Goal: Task Accomplishment & Management: Use online tool/utility

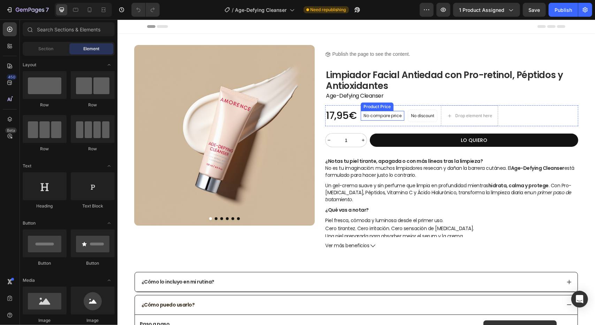
click at [379, 115] on p "No compare price" at bounding box center [382, 115] width 38 height 4
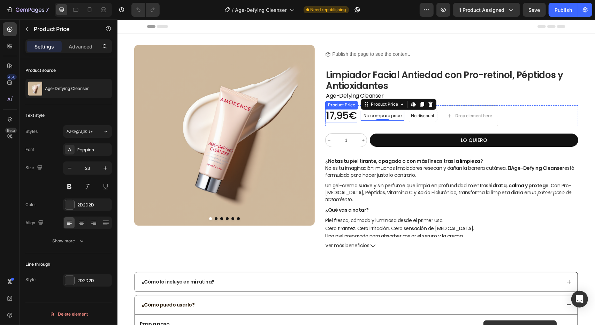
click at [340, 110] on div "17,95€" at bounding box center [341, 115] width 32 height 13
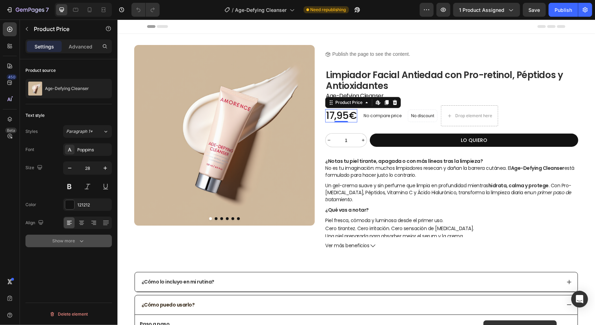
click at [79, 238] on icon "button" at bounding box center [81, 240] width 7 height 7
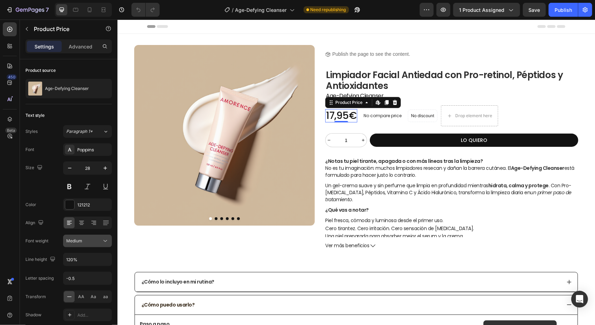
click at [99, 243] on div "Medium" at bounding box center [87, 240] width 42 height 7
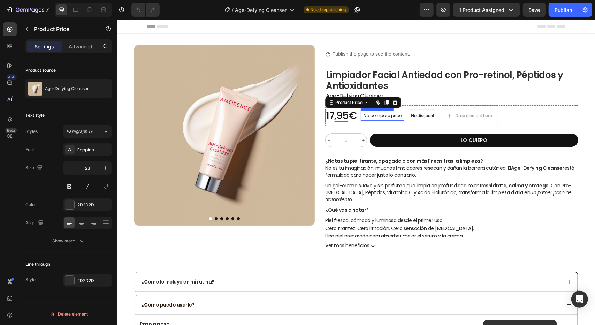
click at [377, 116] on p "No compare price" at bounding box center [382, 115] width 38 height 4
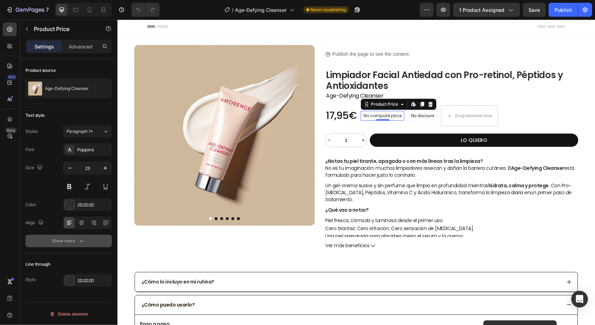
click at [87, 242] on button "Show more" at bounding box center [68, 240] width 86 height 13
click at [101, 241] on div "Semi Bold" at bounding box center [84, 241] width 36 height 6
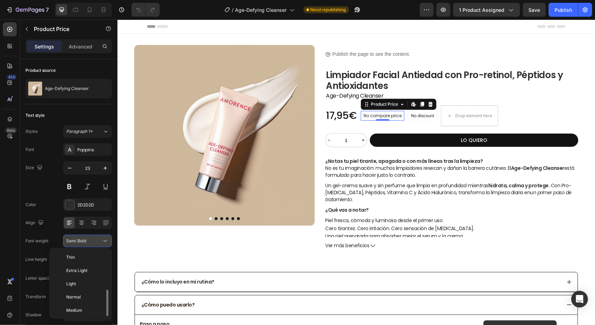
scroll to position [25, 0]
click at [78, 282] on span "Medium" at bounding box center [74, 285] width 16 height 6
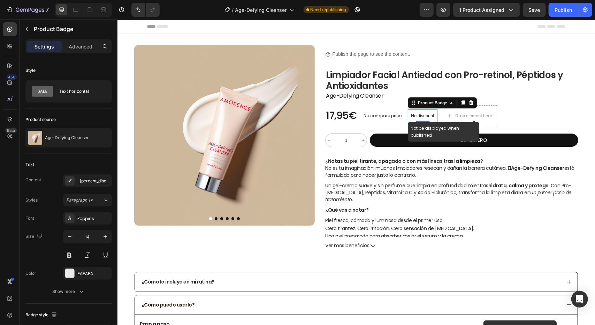
click at [419, 112] on p "No discount" at bounding box center [421, 115] width 23 height 6
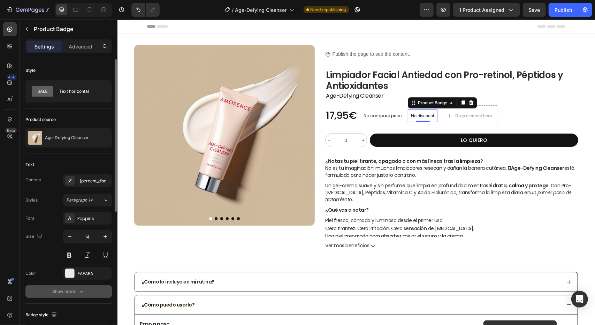
click at [86, 294] on button "Show more" at bounding box center [68, 291] width 86 height 13
click at [102, 291] on icon at bounding box center [105, 291] width 7 height 7
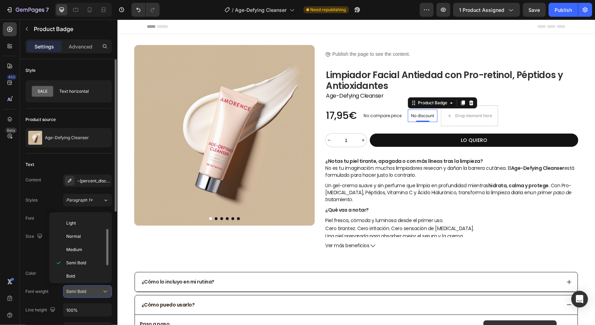
click at [102, 291] on icon at bounding box center [105, 291] width 7 height 7
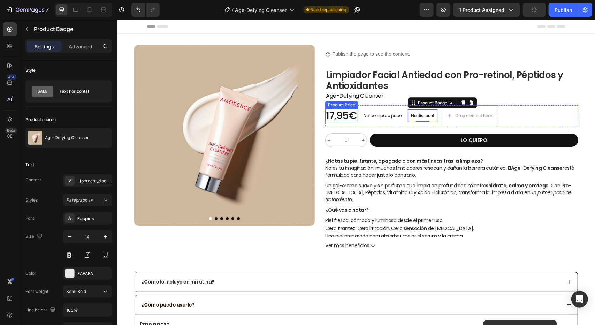
click at [343, 114] on div "17,95€" at bounding box center [341, 115] width 32 height 13
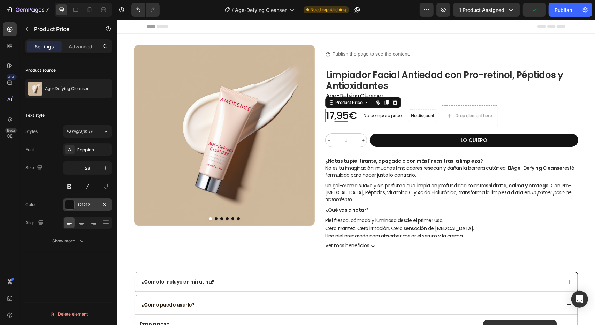
click at [72, 205] on div at bounding box center [69, 204] width 9 height 9
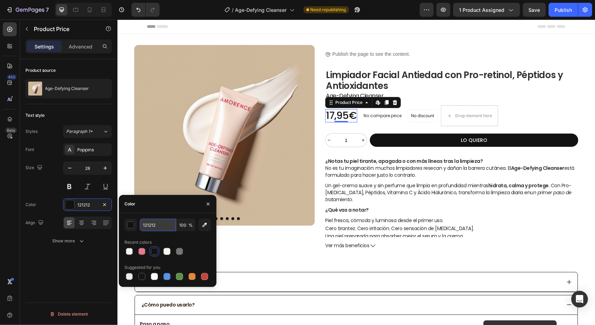
click at [153, 228] on input "121212" at bounding box center [158, 224] width 36 height 13
type input "EA042C"
click at [175, 216] on div "EA042C 100 % Recent colors Suggested for you" at bounding box center [168, 250] width 98 height 74
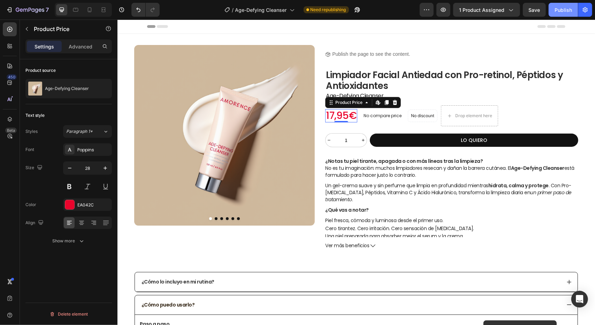
click at [569, 5] on button "Publish" at bounding box center [562, 10] width 29 height 14
click at [90, 10] on icon at bounding box center [89, 9] width 7 height 7
type input "22"
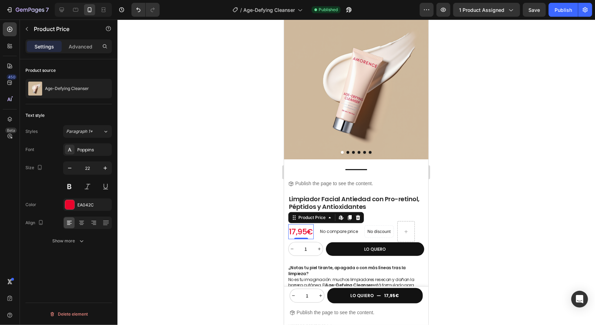
scroll to position [123, 0]
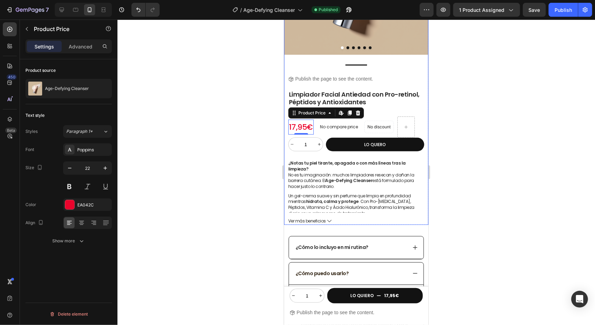
click at [348, 150] on div "Title Line Icon Publish the page to see the content. Custom Code Row Limpiador …" at bounding box center [356, 142] width 144 height 164
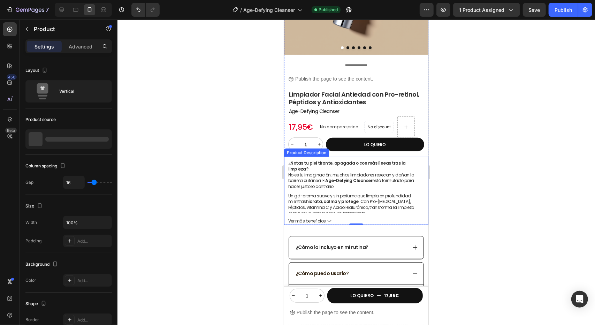
click at [349, 156] on div "¿Notas tu piel tirante, apagada o con más líneas tras la limpieza? No es tu ima…" at bounding box center [356, 184] width 136 height 56
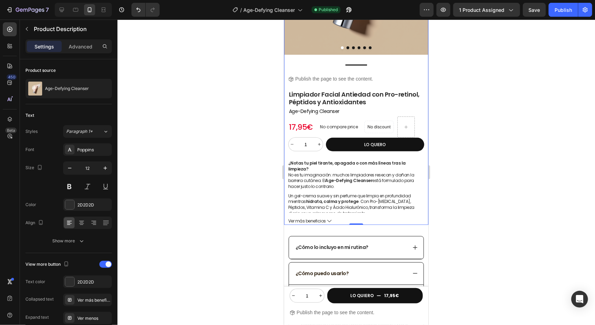
click at [405, 146] on div "Title Line Icon Publish the page to see the content. Custom Code Row Limpiador …" at bounding box center [356, 142] width 144 height 164
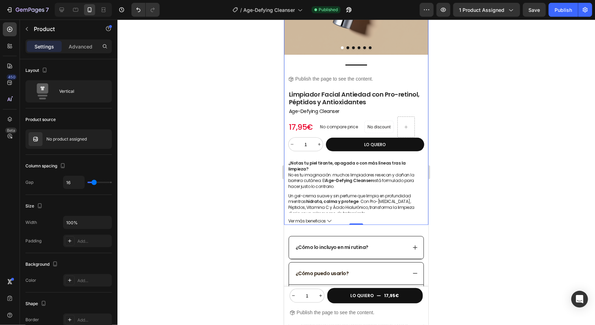
click at [391, 160] on p "¿Notas tu piel tirante, apagada o con más líneas tras la limpieza? No es tu ima…" at bounding box center [356, 174] width 136 height 29
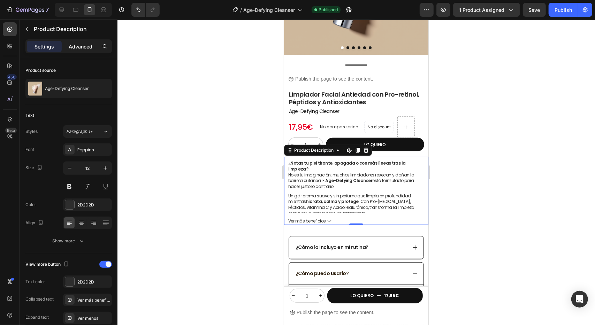
click at [80, 44] on p "Advanced" at bounding box center [81, 46] width 24 height 7
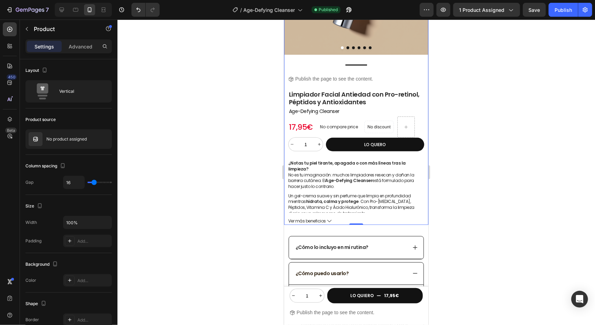
click at [414, 145] on div "Title Line Icon Publish the page to see the content. Custom Code Row Limpiador …" at bounding box center [356, 142] width 144 height 164
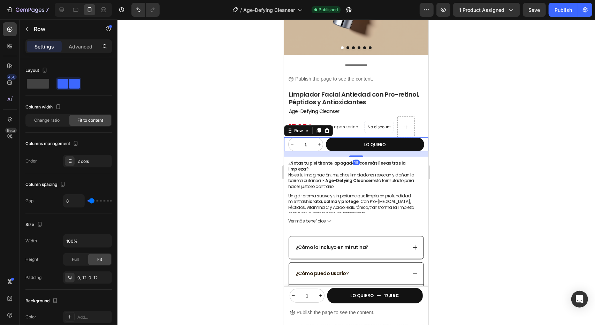
click at [418, 141] on div "1 Product Quantity LO QUIERO Add to Cart Row 16" at bounding box center [356, 144] width 144 height 14
click at [84, 46] on p "Advanced" at bounding box center [81, 46] width 24 height 7
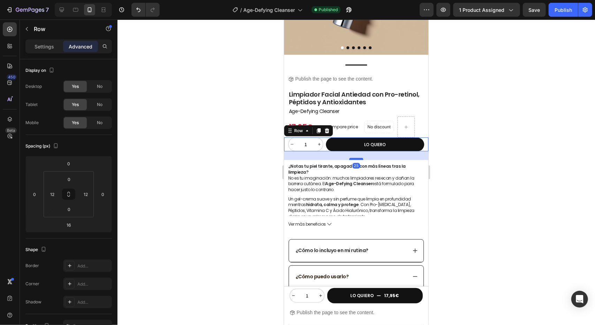
click at [355, 157] on div at bounding box center [356, 158] width 14 height 2
type input "25"
click at [256, 149] on div at bounding box center [355, 172] width 477 height 305
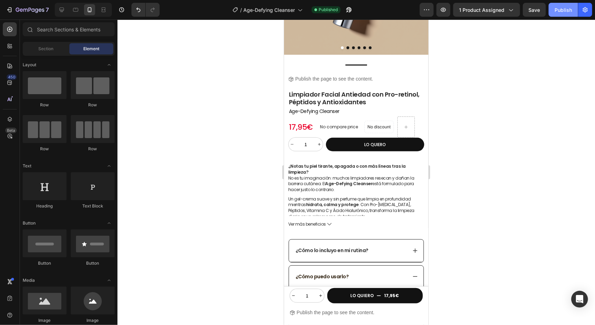
click at [571, 9] on div "Publish" at bounding box center [562, 9] width 17 height 7
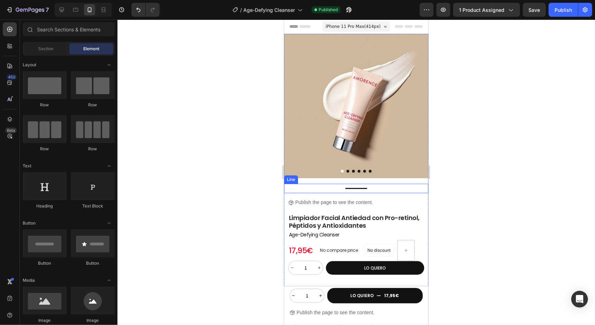
scroll to position [139, 0]
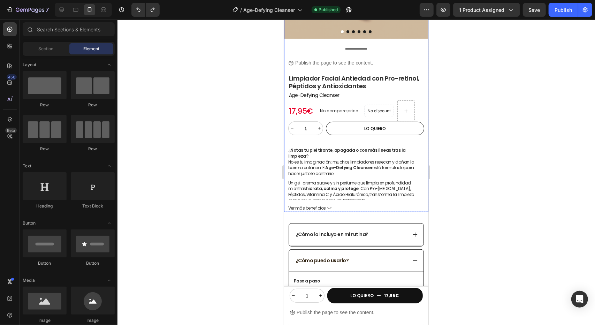
click at [379, 127] on button "LO QUIERO" at bounding box center [374, 128] width 98 height 14
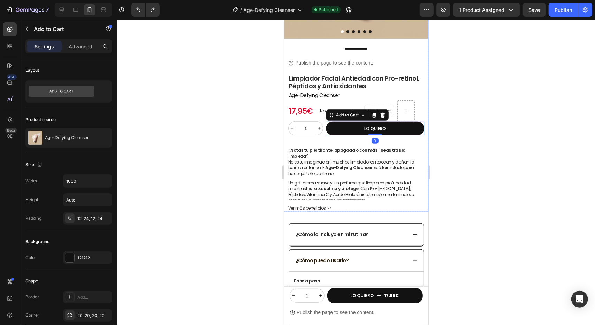
click at [392, 133] on div "Title Line Icon Publish the page to see the content. Custom Code Row Limpiador …" at bounding box center [356, 128] width 144 height 168
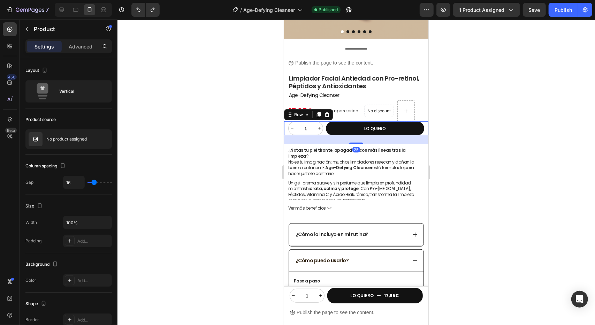
click at [419, 123] on div "1 Product Quantity LO QUIERO Add to Cart Row 25" at bounding box center [356, 128] width 144 height 14
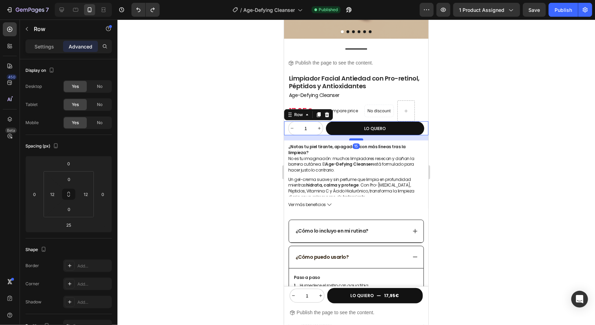
drag, startPoint x: 354, startPoint y: 137, endPoint x: 354, endPoint y: 133, distance: 3.5
click at [354, 138] on div at bounding box center [356, 139] width 14 height 2
type input "15"
click at [367, 111] on div "No discount Not be displayed when published Product Badge" at bounding box center [379, 110] width 30 height 21
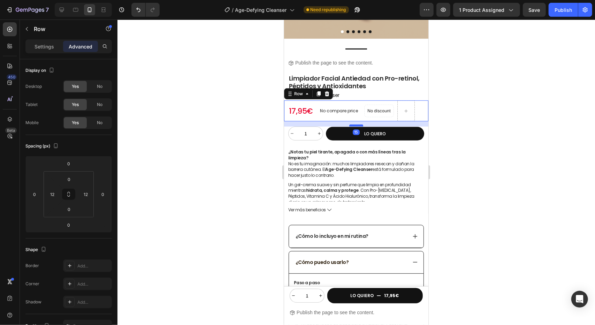
drag, startPoint x: 355, startPoint y: 115, endPoint x: 355, endPoint y: 120, distance: 5.3
click at [355, 124] on div at bounding box center [356, 125] width 14 height 2
type input "15"
click at [552, 13] on button "Publish" at bounding box center [562, 10] width 29 height 14
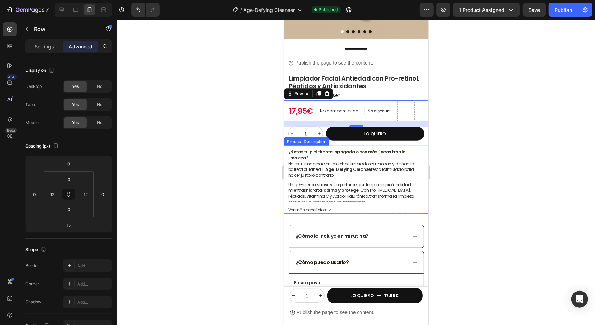
click at [333, 153] on p "¿Notas tu piel tirante, apagada o con más líneas tras la limpieza? No es tu ima…" at bounding box center [356, 163] width 136 height 29
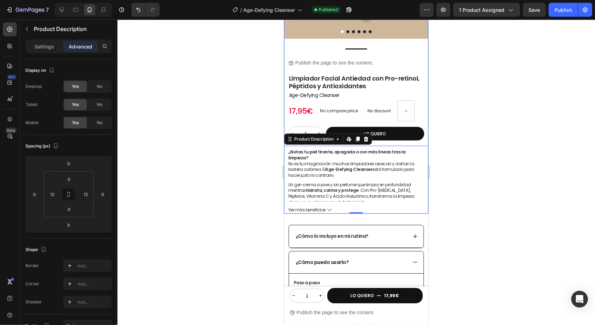
click at [403, 136] on div "Title Line Icon Publish the page to see the content. Custom Code Row Limpiador …" at bounding box center [356, 128] width 144 height 169
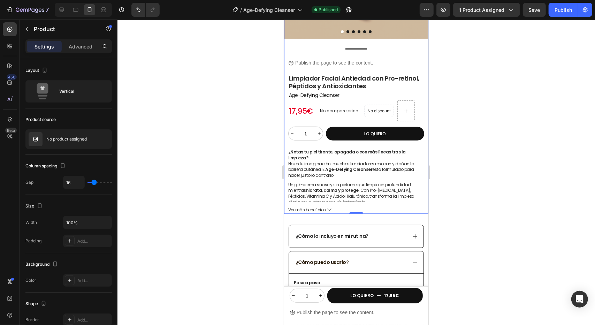
click at [403, 145] on div "¿Notas tu piel tirante, apagada o con más líneas tras la limpieza? No es tu ima…" at bounding box center [356, 173] width 136 height 56
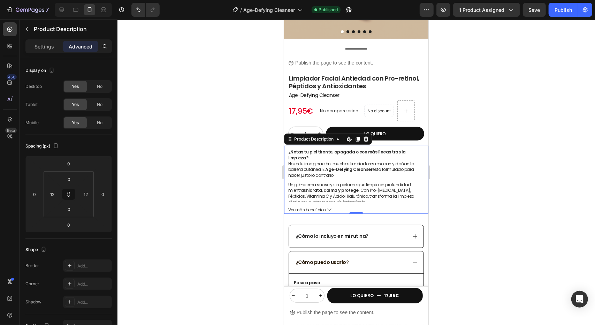
click at [394, 148] on span "¿Notas tu piel tirante, apagada o con más líneas tras la limpieza?" at bounding box center [346, 154] width 117 height 12
click at [419, 132] on div "1 Product Quantity LO QUIERO Add to Cart Row" at bounding box center [356, 133] width 144 height 14
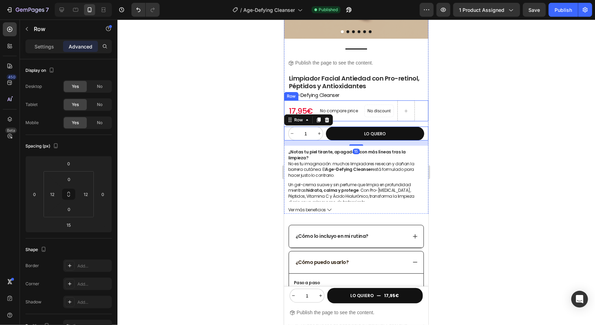
click at [383, 111] on div "No discount Not be displayed when published Product Badge" at bounding box center [379, 110] width 30 height 21
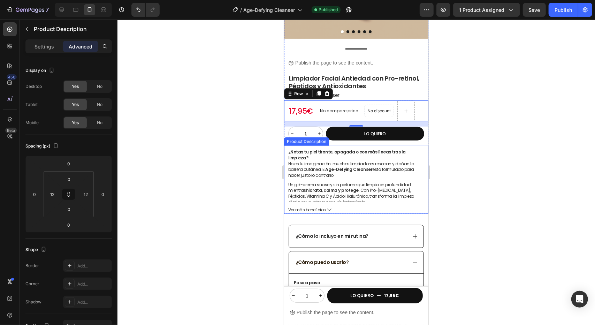
click at [371, 145] on div "¿Notas tu piel tirante, apagada o con más líneas tras la limpieza? No es tu ima…" at bounding box center [356, 173] width 136 height 56
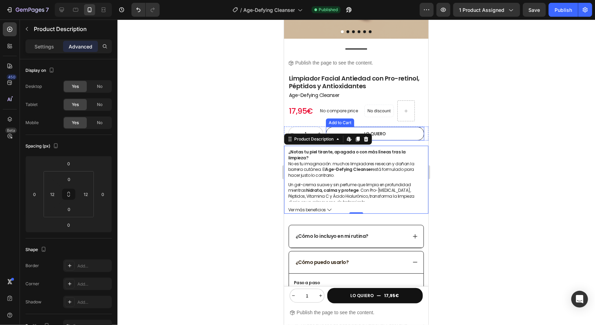
click at [407, 134] on button "LO QUIERO" at bounding box center [374, 133] width 98 height 14
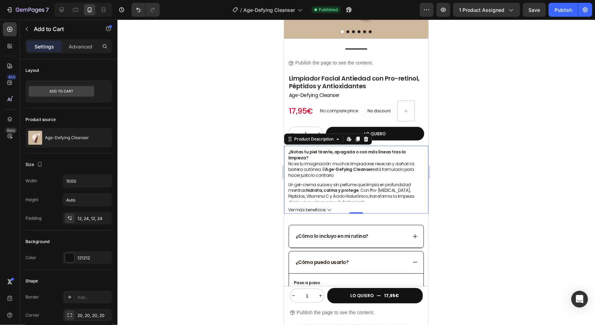
click at [386, 148] on span "¿Notas tu piel tirante, apagada o con más líneas tras la limpieza?" at bounding box center [346, 154] width 117 height 12
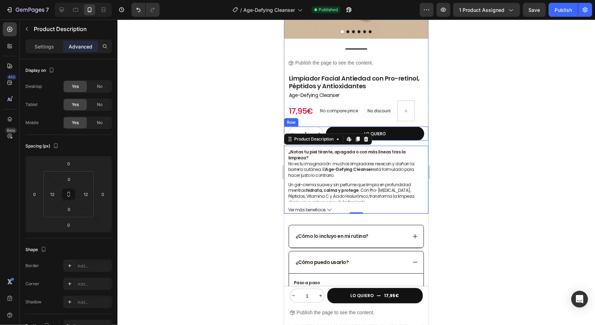
click at [419, 128] on div "1 Product Quantity LO QUIERO Add to Cart Row" at bounding box center [356, 133] width 144 height 14
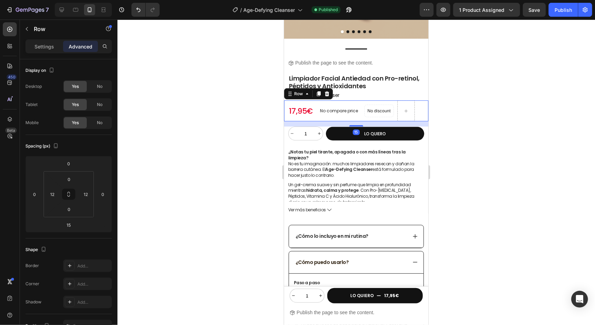
click at [388, 115] on div "17,95€ Product Price Product Price No compare price Product Price No discount N…" at bounding box center [356, 110] width 144 height 21
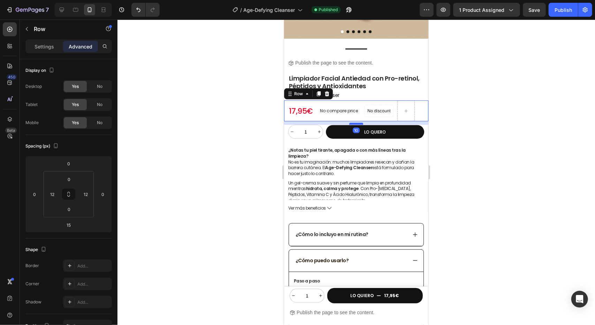
click at [356, 122] on div at bounding box center [356, 123] width 14 height 2
type input "10"
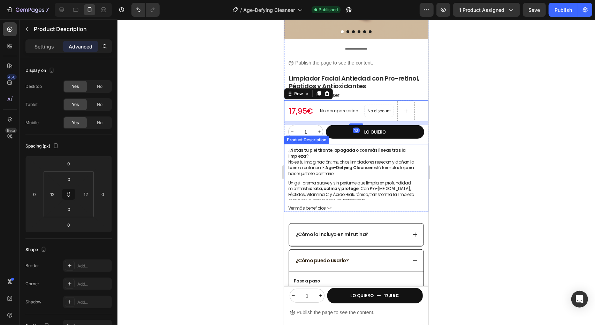
click at [410, 159] on p "¿Notas tu piel tirante, apagada o con más líneas tras la limpieza? No es tu ima…" at bounding box center [356, 161] width 136 height 29
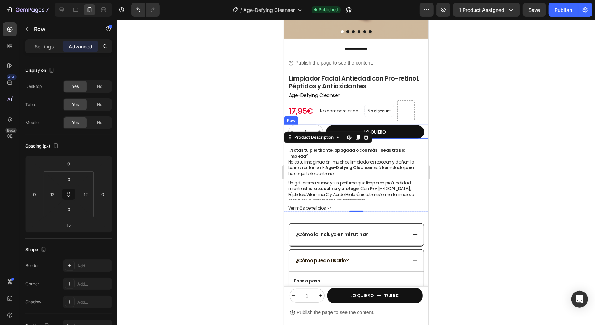
click at [420, 127] on div "1 Product Quantity LO QUIERO Add to Cart Row" at bounding box center [356, 131] width 144 height 14
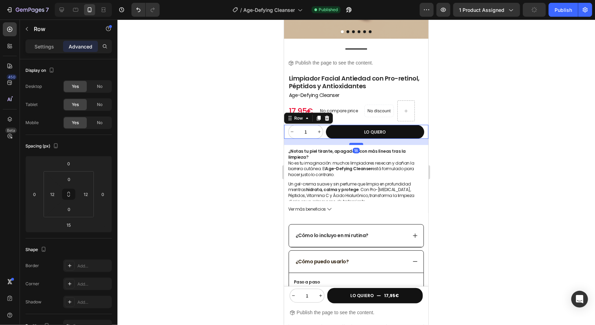
click at [359, 142] on div at bounding box center [356, 143] width 14 height 2
type input "18"
click at [559, 9] on div "Publish" at bounding box center [562, 9] width 17 height 7
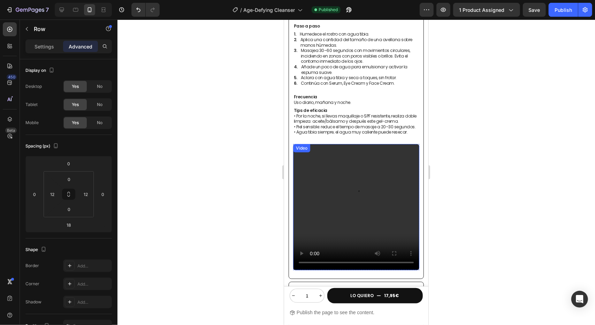
scroll to position [453, 0]
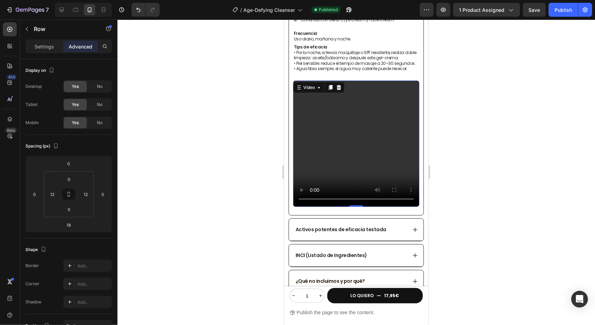
click at [386, 111] on video at bounding box center [356, 143] width 126 height 126
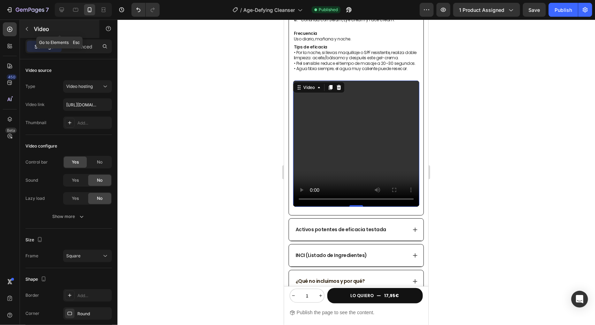
click at [29, 30] on icon "button" at bounding box center [27, 29] width 6 height 6
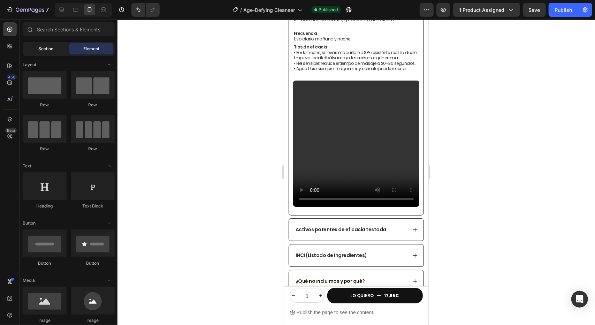
click at [56, 43] on div "Section" at bounding box center [46, 48] width 44 height 11
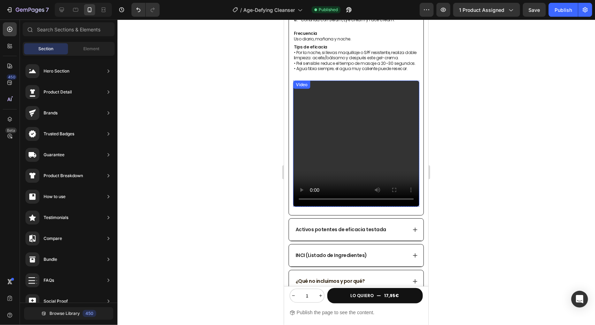
click at [370, 120] on video at bounding box center [356, 143] width 126 height 126
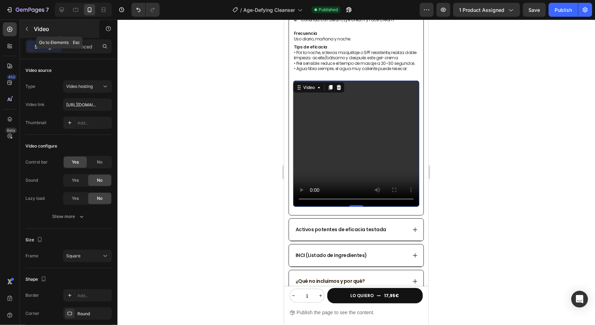
click at [30, 32] on button "button" at bounding box center [26, 28] width 11 height 11
click at [344, 116] on video at bounding box center [356, 143] width 126 height 126
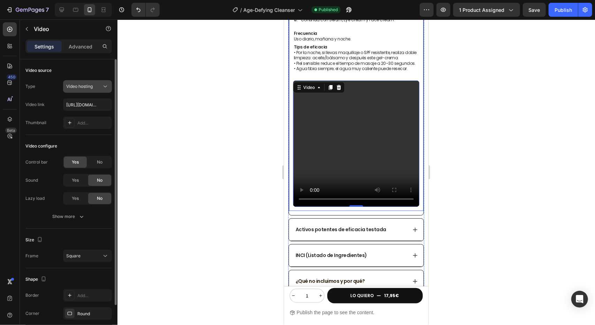
click at [98, 84] on div "Video hosting" at bounding box center [84, 86] width 36 height 6
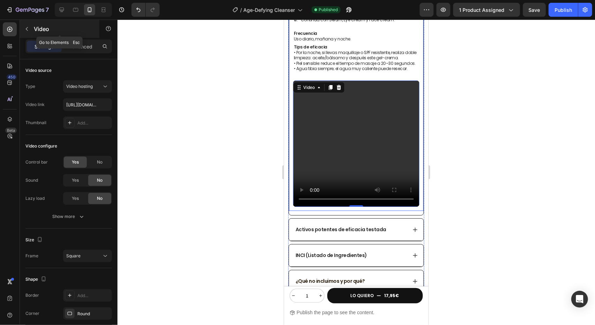
click at [27, 29] on icon "button" at bounding box center [27, 29] width 6 height 6
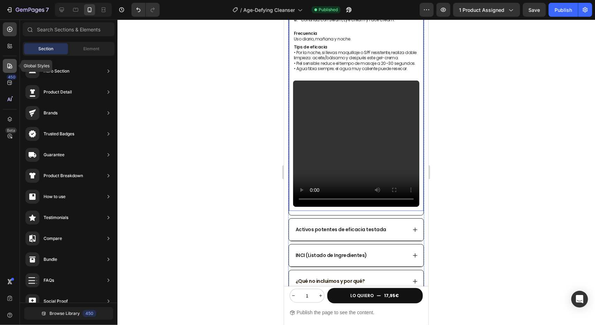
click at [11, 65] on icon at bounding box center [9, 65] width 5 height 5
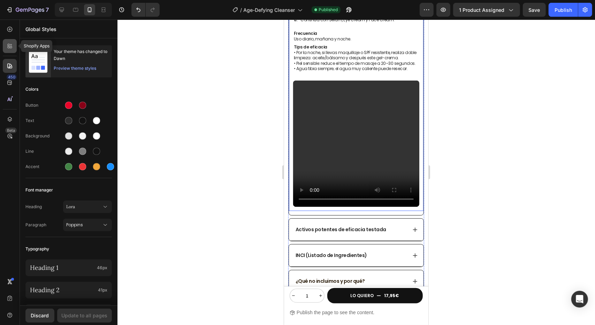
click at [12, 45] on icon at bounding box center [11, 45] width 2 height 2
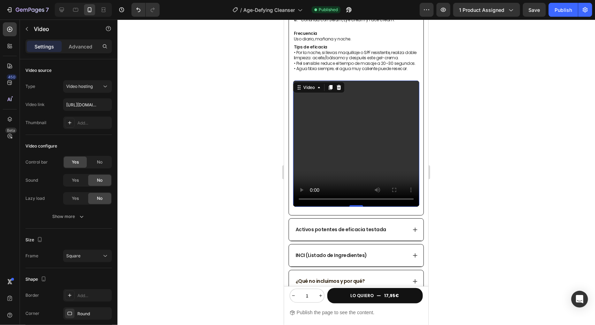
click at [346, 97] on video at bounding box center [356, 143] width 126 height 126
click at [9, 67] on icon at bounding box center [9, 65] width 5 height 5
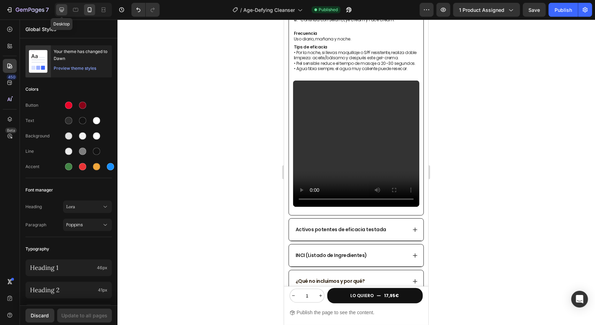
click at [63, 12] on icon at bounding box center [61, 9] width 7 height 7
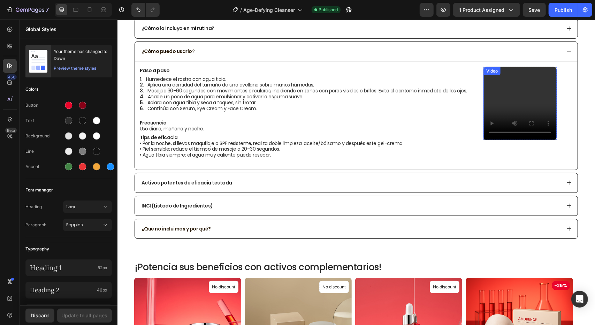
scroll to position [233, 0]
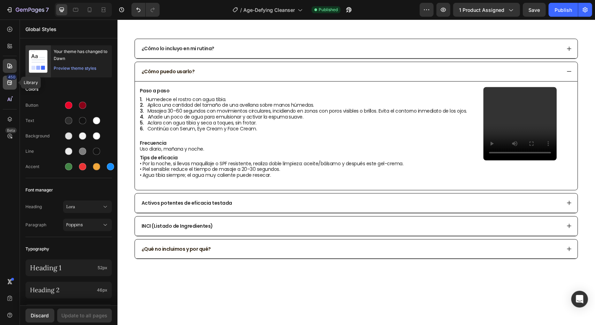
click at [11, 83] on icon at bounding box center [9, 82] width 7 height 7
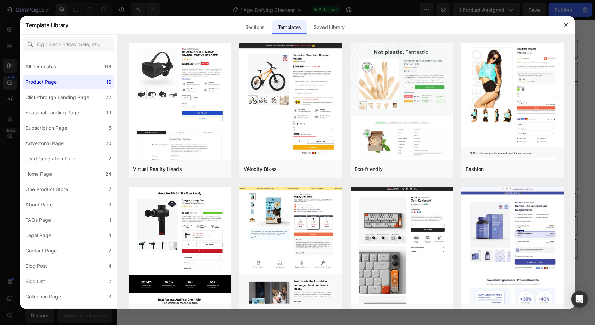
click at [416, 9] on div at bounding box center [297, 162] width 595 height 325
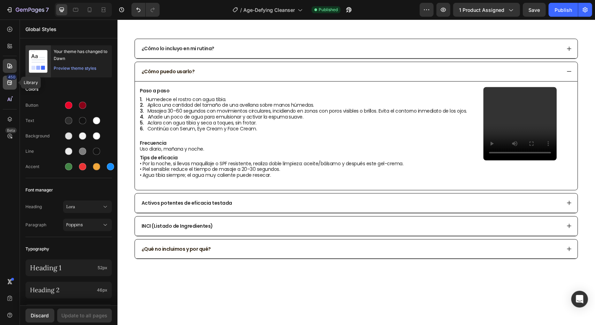
click at [11, 83] on icon at bounding box center [9, 82] width 5 height 5
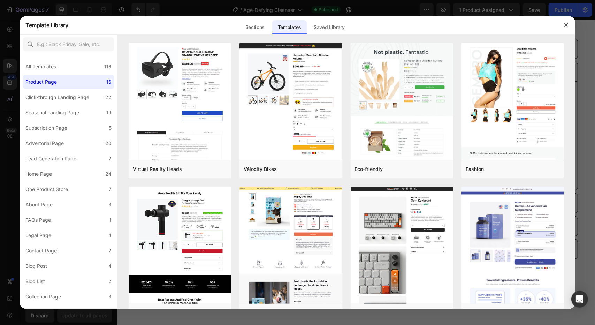
click at [408, 8] on div at bounding box center [297, 162] width 595 height 325
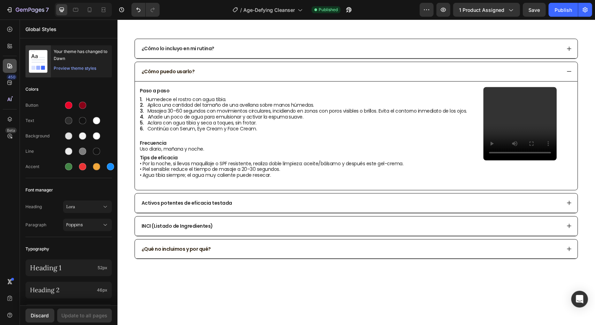
click at [9, 64] on icon at bounding box center [9, 65] width 7 height 7
click at [88, 9] on icon at bounding box center [89, 9] width 7 height 7
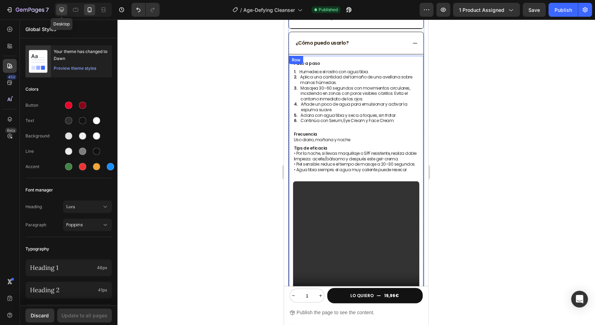
click at [62, 11] on icon at bounding box center [62, 10] width 5 height 5
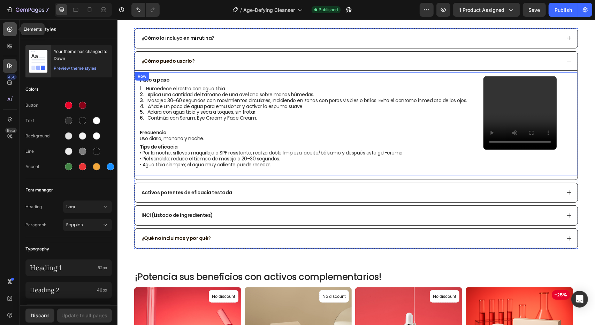
click at [11, 28] on icon at bounding box center [9, 29] width 5 height 5
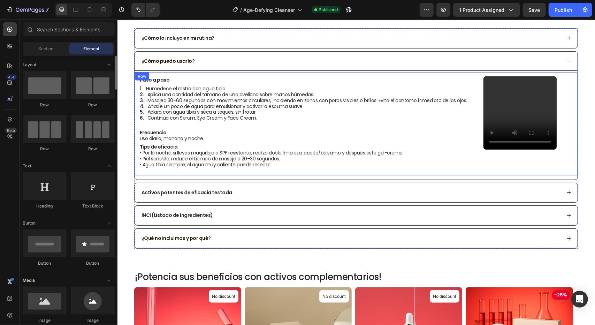
scroll to position [70, 0]
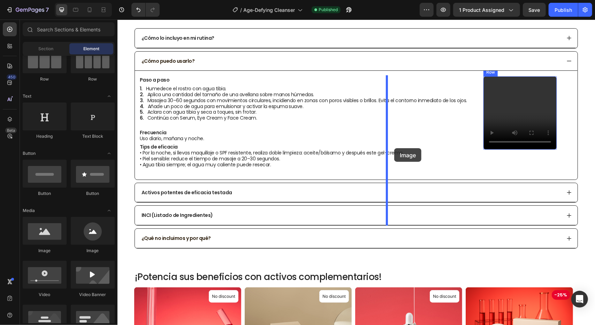
drag, startPoint x: 168, startPoint y: 258, endPoint x: 394, endPoint y: 148, distance: 251.8
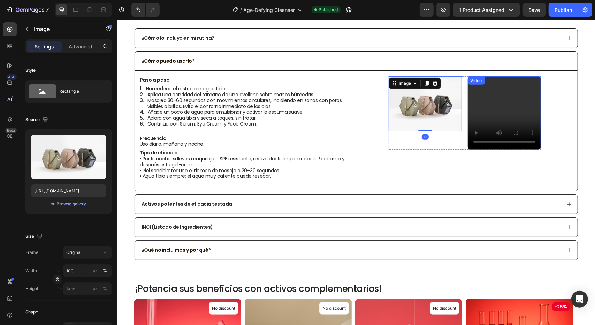
click at [502, 101] on video at bounding box center [503, 112] width 73 height 73
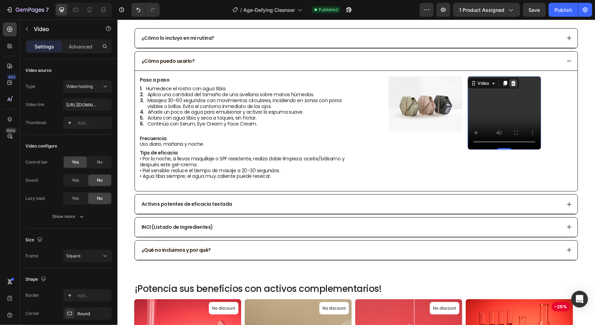
click at [510, 80] on icon at bounding box center [512, 82] width 5 height 5
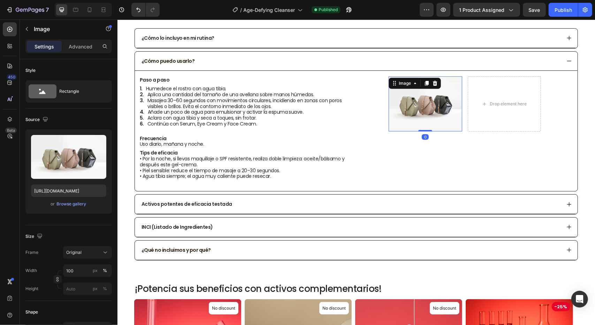
click at [447, 85] on img at bounding box center [424, 103] width 73 height 55
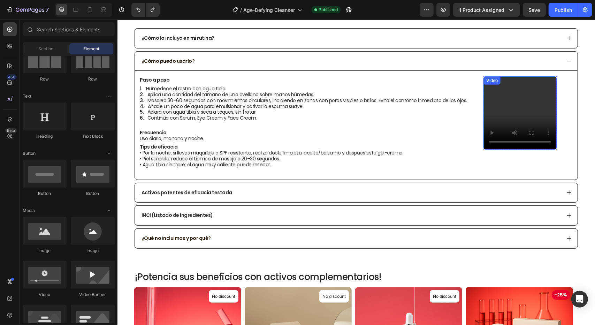
drag, startPoint x: 395, startPoint y: 114, endPoint x: 404, endPoint y: 112, distance: 9.0
click at [483, 115] on video at bounding box center [519, 112] width 73 height 73
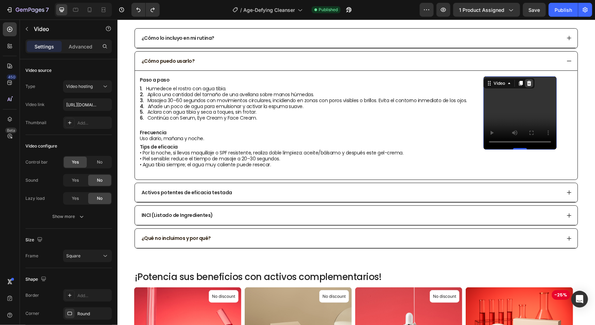
click at [526, 83] on icon at bounding box center [528, 82] width 5 height 5
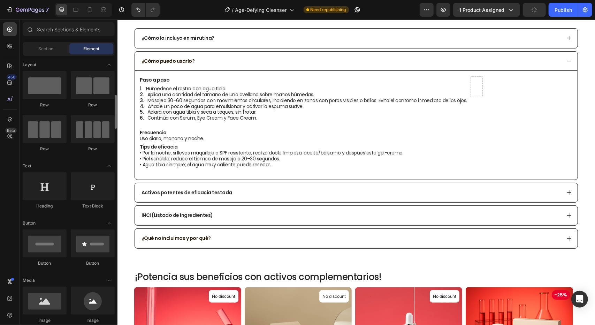
scroll to position [35, 0]
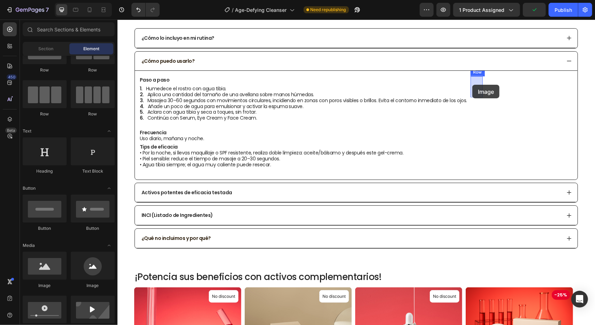
drag, startPoint x: 172, startPoint y: 284, endPoint x: 472, endPoint y: 84, distance: 359.8
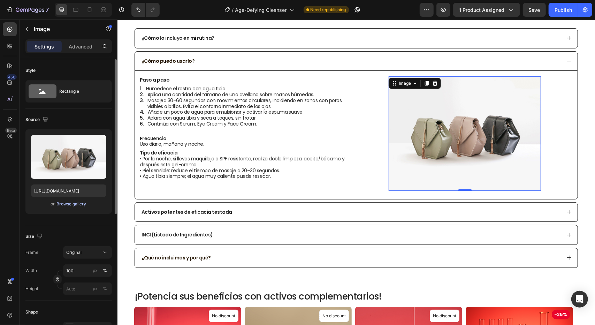
click at [71, 205] on div "Browse gallery" at bounding box center [72, 204] width 30 height 6
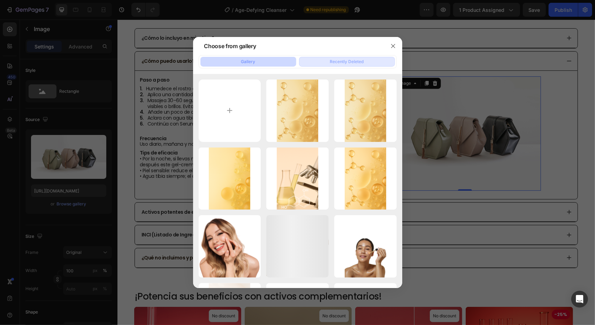
click at [364, 65] on button "Recently Deleted" at bounding box center [347, 62] width 96 height 10
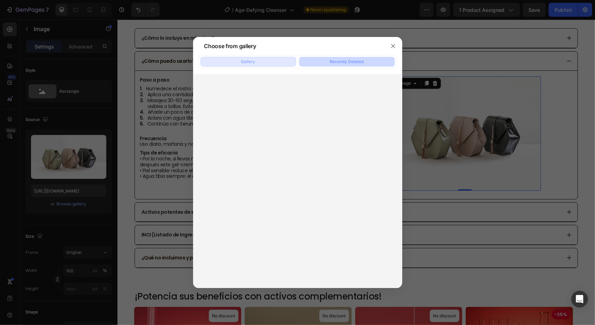
click at [277, 61] on button "Gallery" at bounding box center [248, 62] width 96 height 10
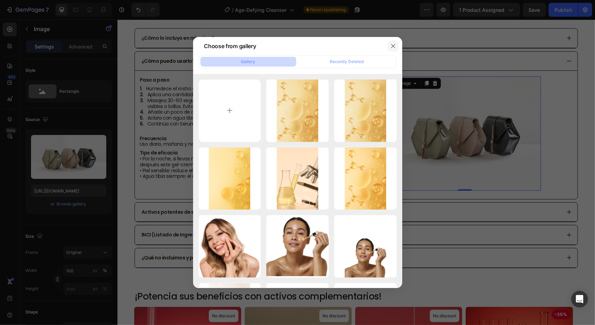
click at [395, 46] on icon "button" at bounding box center [393, 46] width 6 height 6
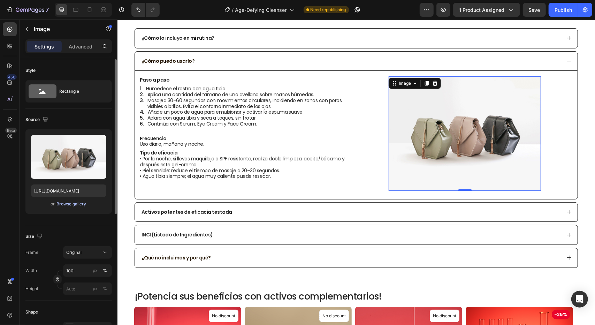
click at [72, 206] on div "Browse gallery" at bounding box center [72, 204] width 30 height 6
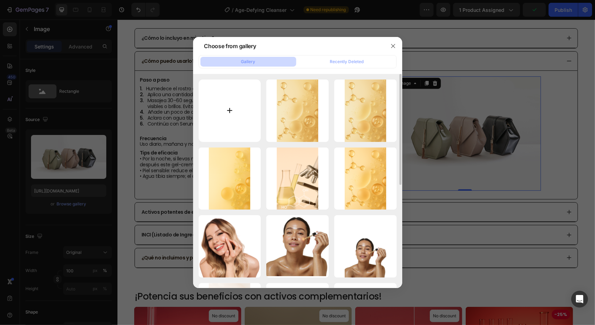
click at [233, 98] on input "file" at bounding box center [230, 110] width 62 height 62
type input "C:\fakepath\edited_image (24).png"
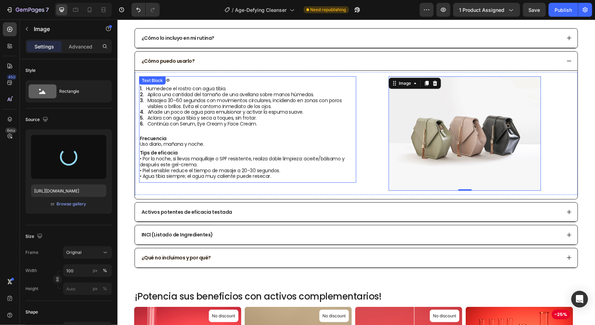
type input "[URL][DOMAIN_NAME]"
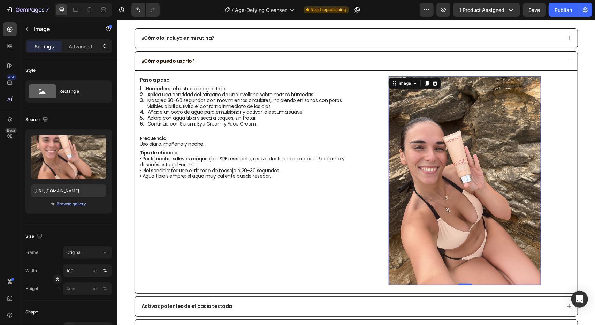
click at [428, 113] on img at bounding box center [464, 180] width 152 height 208
click at [456, 109] on img at bounding box center [464, 180] width 152 height 208
click at [75, 46] on p "Advanced" at bounding box center [81, 46] width 24 height 7
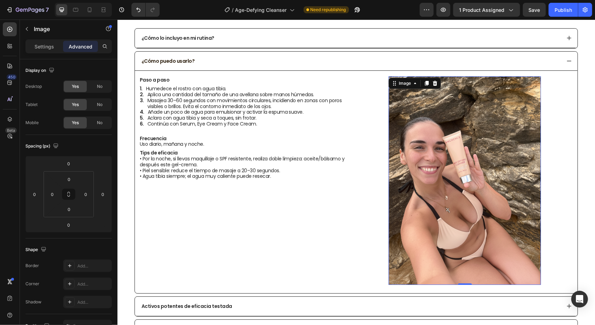
click at [507, 111] on img at bounding box center [464, 180] width 152 height 208
click at [45, 46] on p "Settings" at bounding box center [44, 46] width 20 height 7
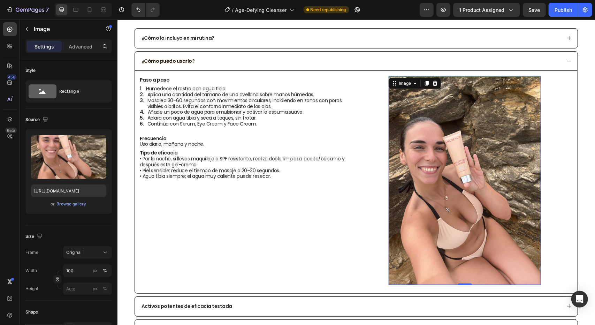
click at [472, 110] on img at bounding box center [464, 180] width 152 height 208
click at [461, 107] on img at bounding box center [464, 180] width 152 height 208
click at [76, 45] on p "Advanced" at bounding box center [81, 46] width 24 height 7
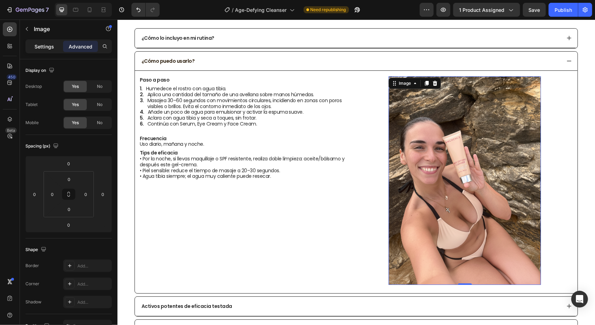
click at [47, 45] on p "Settings" at bounding box center [44, 46] width 20 height 7
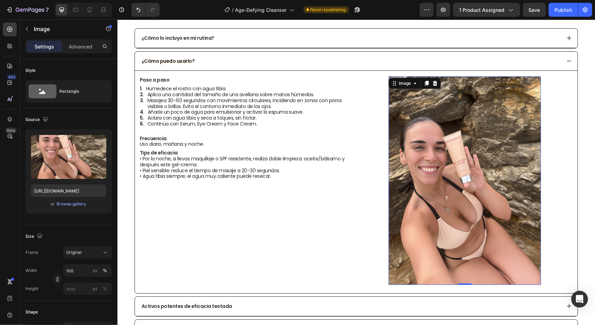
click at [410, 92] on img at bounding box center [464, 180] width 152 height 208
click at [75, 43] on p "Advanced" at bounding box center [81, 46] width 24 height 7
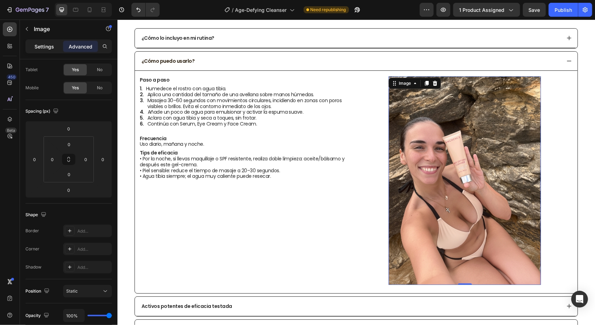
click at [42, 46] on p "Settings" at bounding box center [44, 46] width 20 height 7
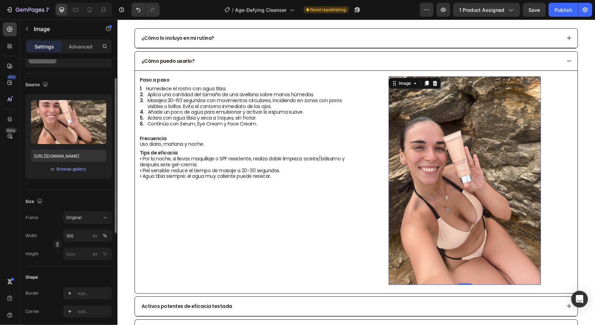
scroll to position [174, 0]
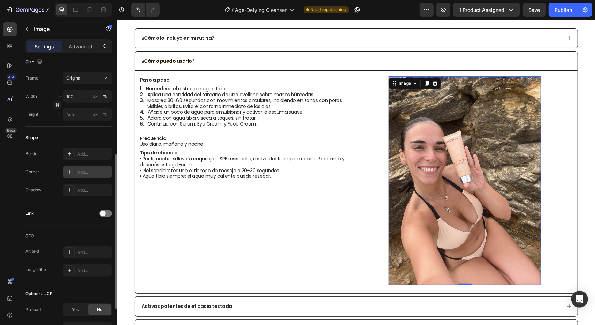
click at [67, 172] on icon at bounding box center [70, 172] width 6 height 6
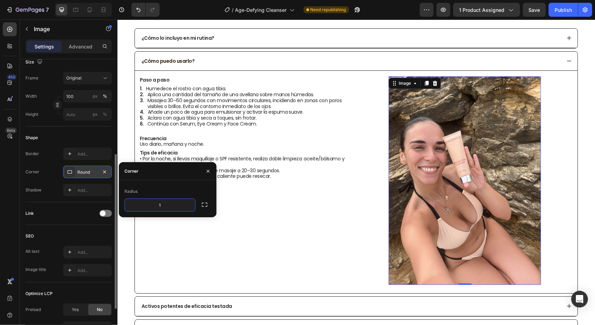
type input "12"
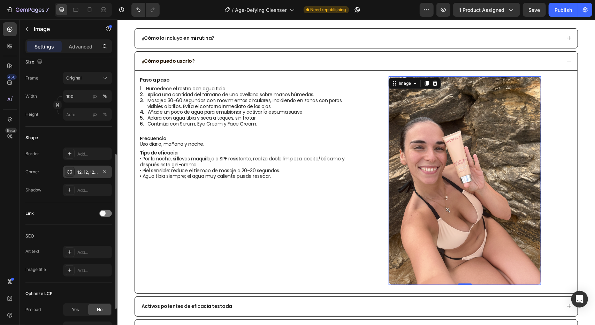
click at [97, 162] on div "Border Add... Corner 12, 12, 12, 12 Shadow Add..." at bounding box center [68, 171] width 86 height 49
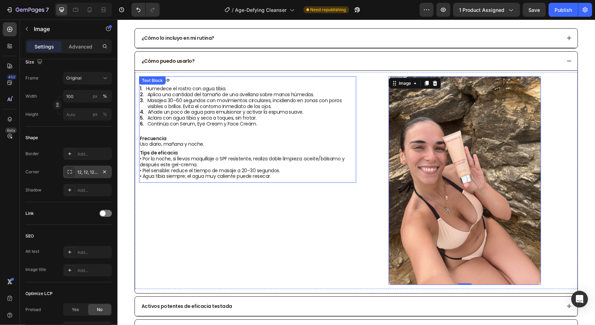
click at [261, 118] on li "Aclara con agua tibia y seca a toques, sin frotar." at bounding box center [247, 118] width 216 height 6
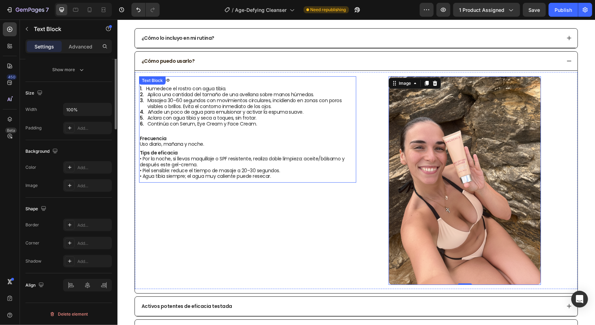
scroll to position [0, 0]
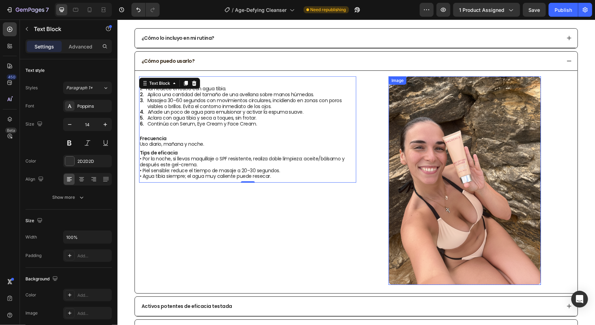
click at [427, 120] on img at bounding box center [464, 180] width 152 height 208
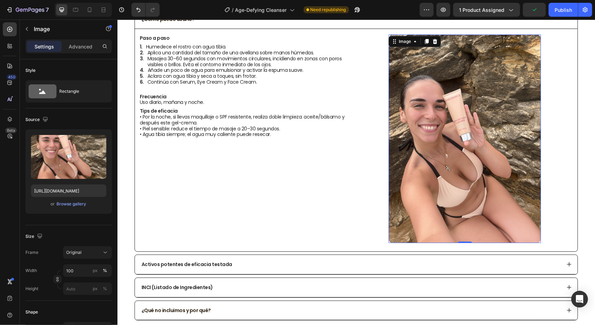
scroll to position [198, 0]
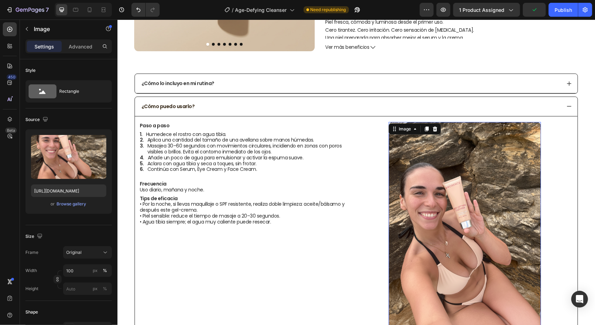
click at [444, 168] on img at bounding box center [464, 226] width 152 height 208
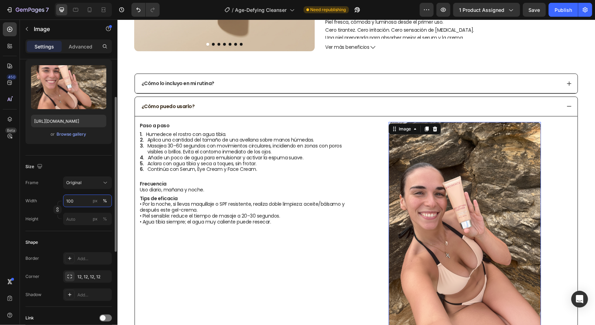
click at [79, 203] on input "100" at bounding box center [87, 200] width 49 height 13
click at [407, 127] on div "Image" at bounding box center [404, 128] width 15 height 6
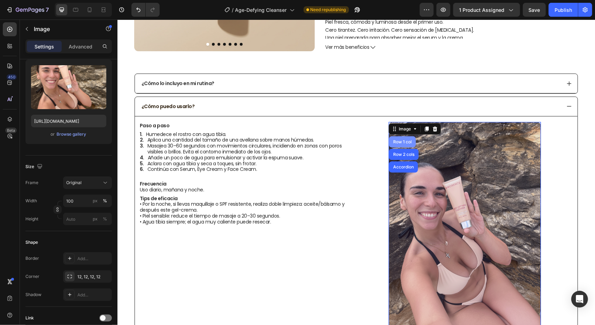
click at [401, 140] on div "Row 1 col" at bounding box center [401, 141] width 21 height 4
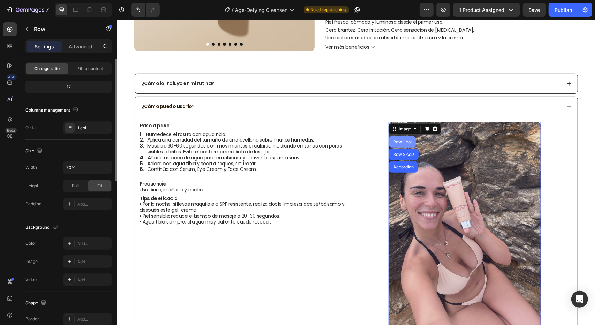
scroll to position [0, 0]
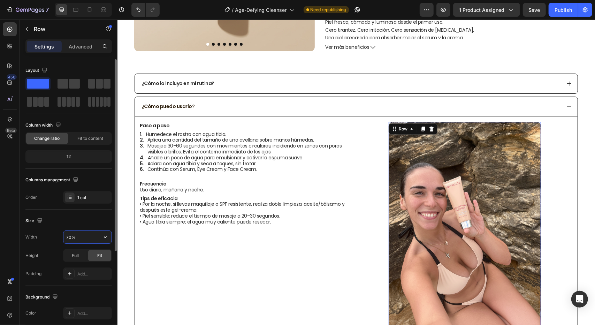
click at [79, 234] on input "70%" at bounding box center [87, 237] width 48 height 13
type input "50%"
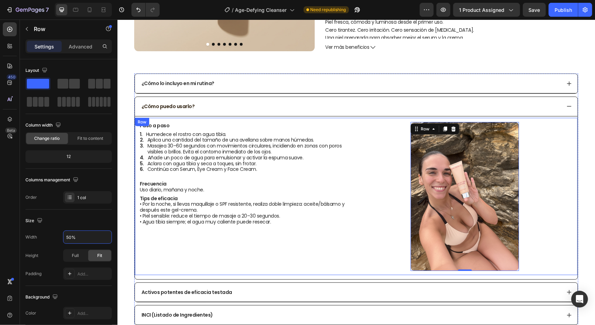
click at [360, 237] on div "Image Row 0" at bounding box center [464, 196] width 217 height 149
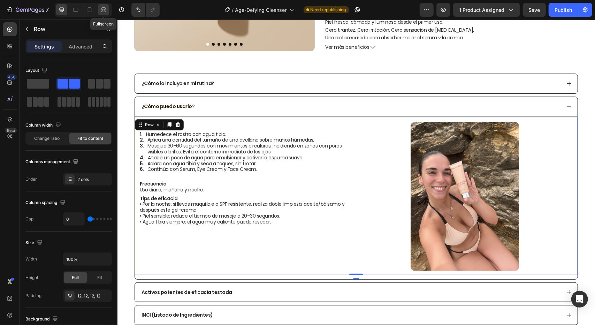
click at [106, 8] on icon at bounding box center [103, 9] width 7 height 7
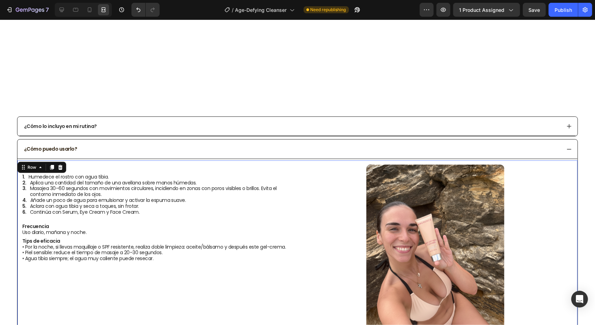
scroll to position [163, 0]
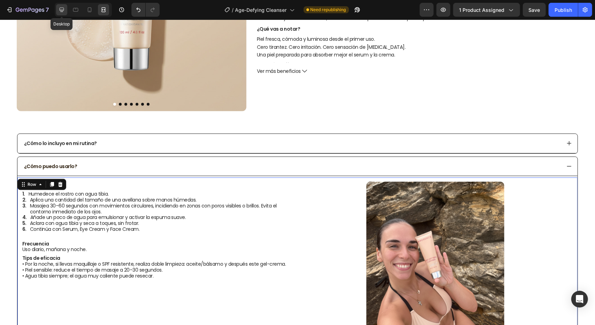
click at [61, 7] on icon at bounding box center [61, 9] width 7 height 7
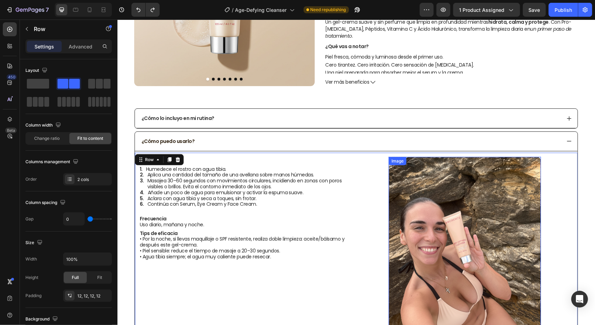
click at [465, 199] on img at bounding box center [464, 260] width 152 height 208
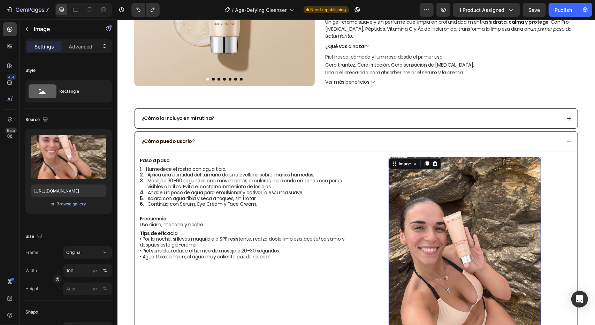
click at [400, 167] on div "Image" at bounding box center [414, 163] width 52 height 11
click at [400, 165] on div "Image" at bounding box center [404, 163] width 15 height 6
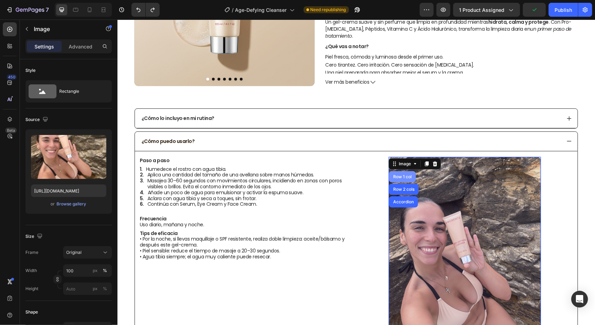
click at [403, 174] on div "Row 1 col" at bounding box center [401, 176] width 21 height 4
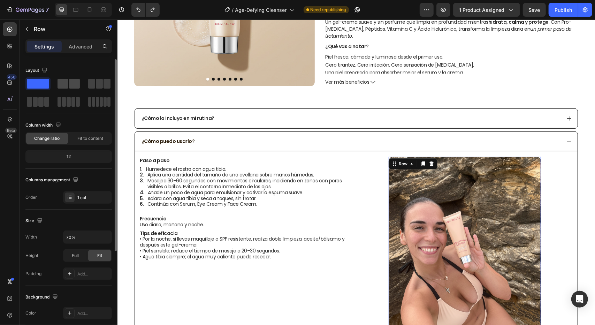
click at [69, 79] on span at bounding box center [74, 84] width 11 height 10
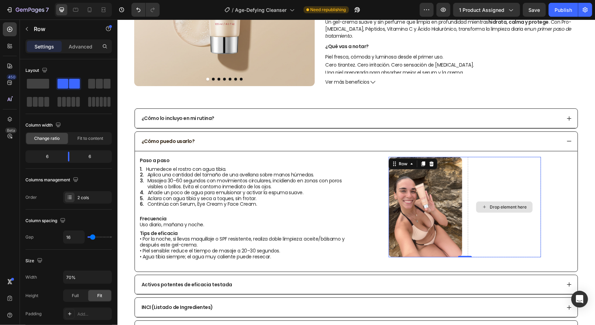
drag, startPoint x: 502, startPoint y: 175, endPoint x: 497, endPoint y: 172, distance: 5.5
click at [502, 175] on div "Drop element here" at bounding box center [503, 206] width 73 height 100
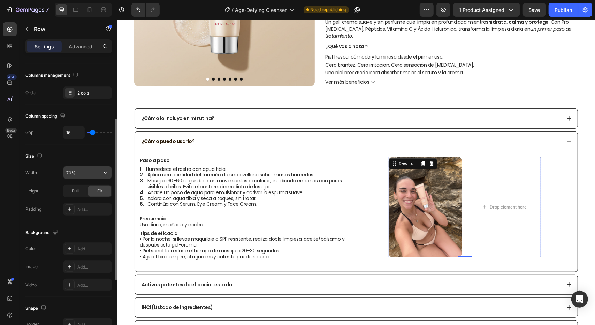
click at [73, 172] on input "70%" at bounding box center [87, 172] width 48 height 13
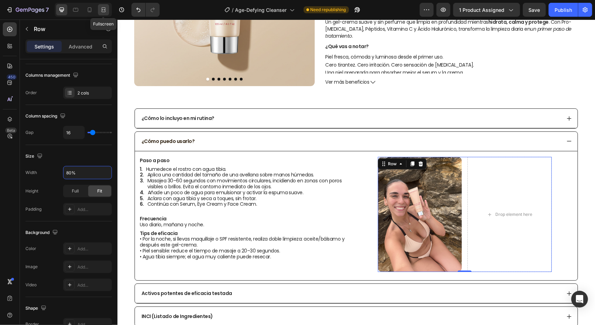
type input "80%"
click at [103, 9] on icon at bounding box center [104, 10] width 2 height 2
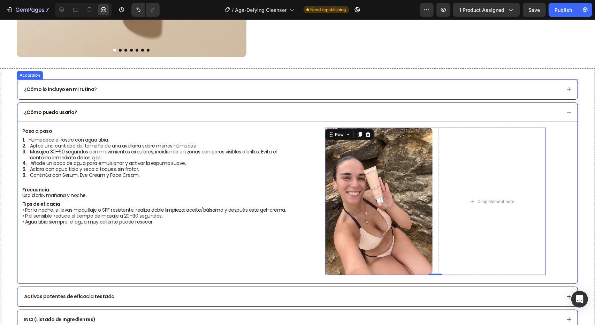
scroll to position [303, 0]
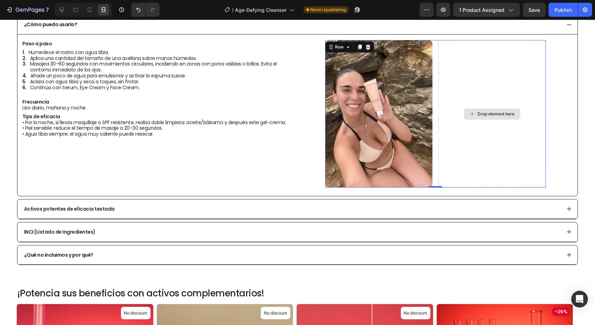
click at [515, 70] on div "Drop element here" at bounding box center [492, 113] width 108 height 147
click at [376, 61] on img at bounding box center [379, 113] width 108 height 147
click at [361, 45] on icon at bounding box center [363, 46] width 4 height 5
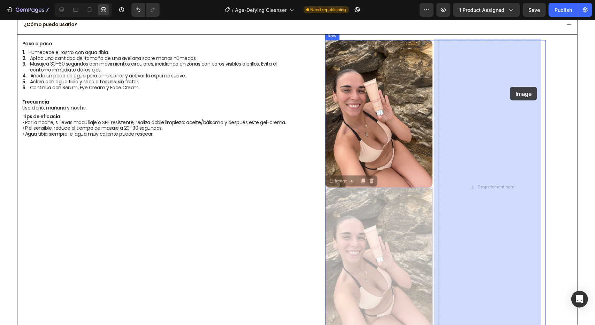
drag, startPoint x: 340, startPoint y: 180, endPoint x: 509, endPoint y: 86, distance: 194.0
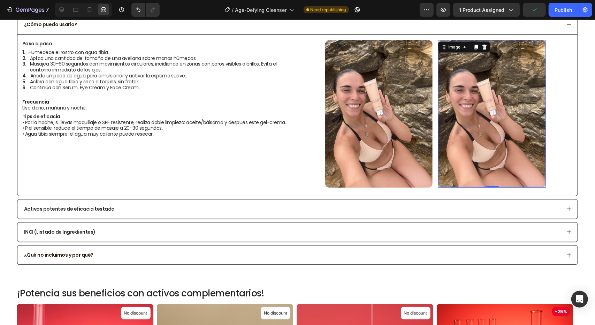
click at [486, 72] on img at bounding box center [492, 113] width 108 height 147
click at [461, 75] on img at bounding box center [492, 113] width 108 height 147
click at [482, 46] on icon at bounding box center [484, 46] width 5 height 5
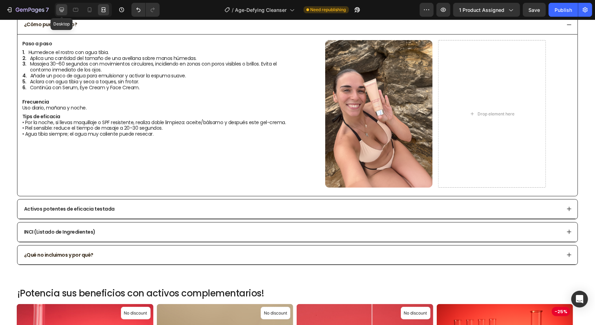
click at [59, 10] on icon at bounding box center [61, 9] width 7 height 7
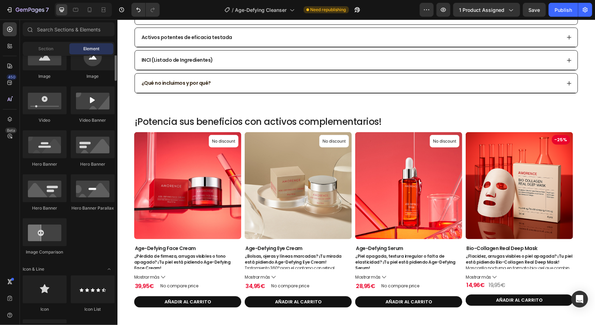
scroll to position [174, 0]
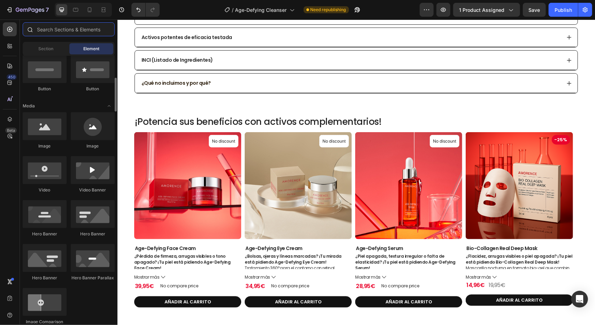
click at [67, 29] on input "text" at bounding box center [69, 29] width 92 height 14
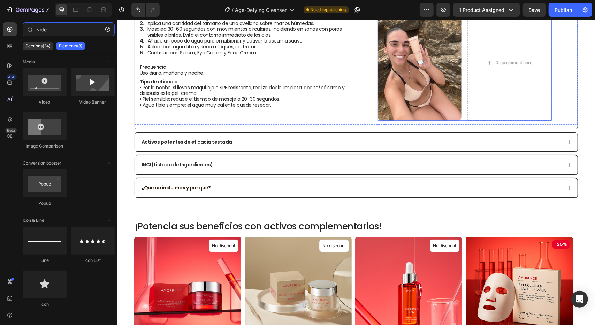
scroll to position [129, 0]
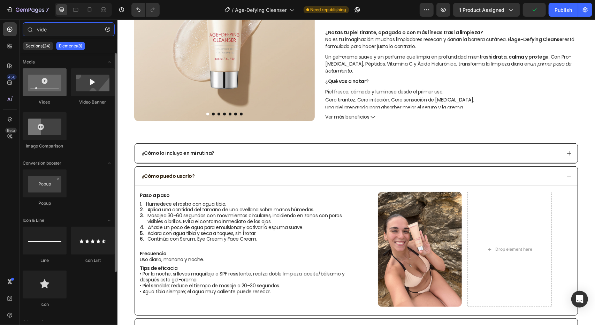
type input "vide"
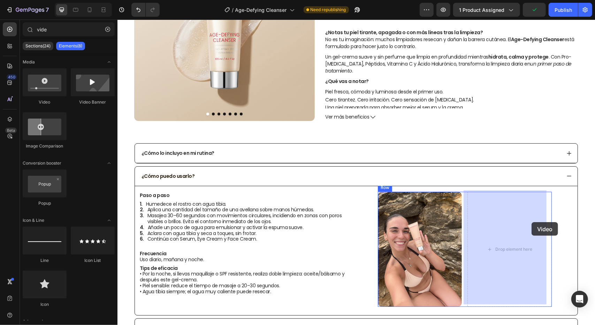
drag, startPoint x: 173, startPoint y: 112, endPoint x: 531, endPoint y: 222, distance: 373.8
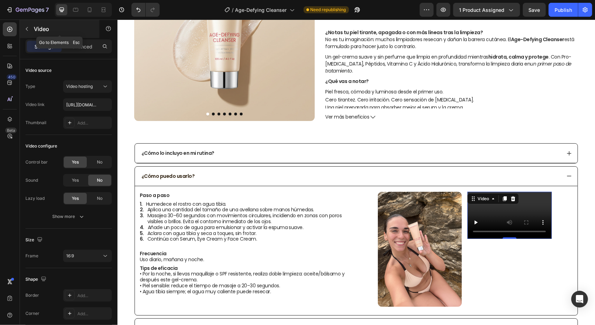
click at [27, 33] on button "button" at bounding box center [26, 28] width 11 height 11
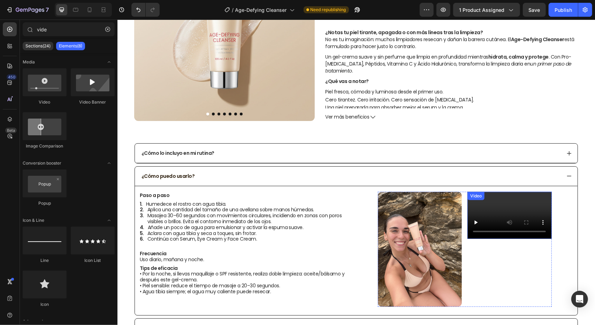
click at [485, 203] on video at bounding box center [509, 214] width 84 height 47
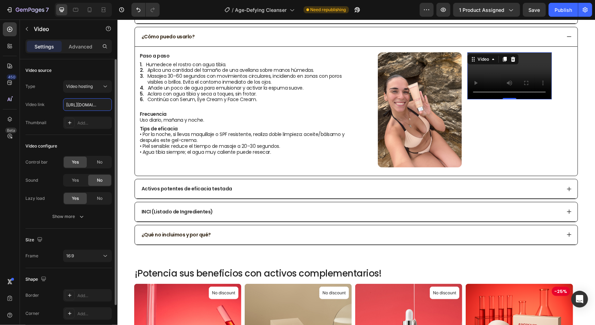
scroll to position [0, 129]
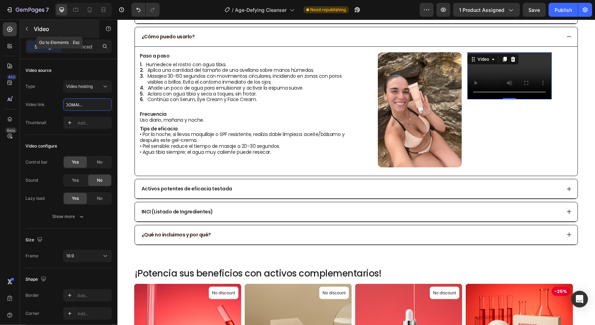
type input "[URL][DOMAIN_NAME]"
click at [31, 27] on button "button" at bounding box center [26, 28] width 11 height 11
click at [490, 57] on div "Video 0" at bounding box center [509, 75] width 84 height 47
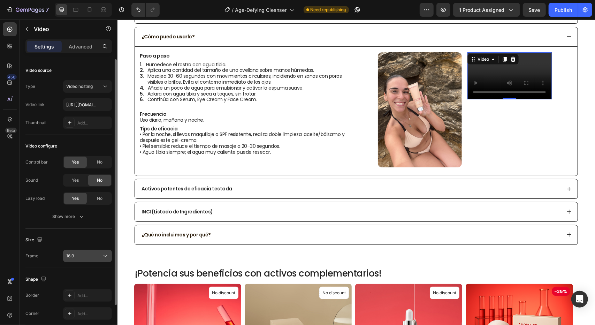
scroll to position [46, 0]
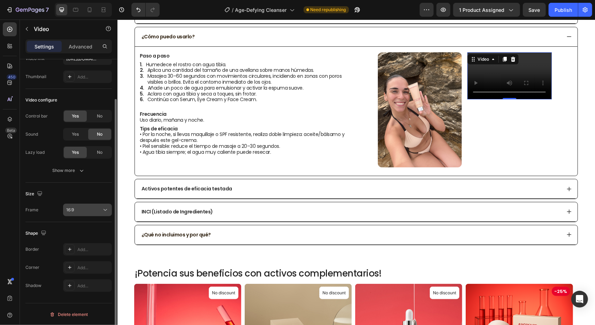
click at [103, 208] on icon at bounding box center [105, 209] width 7 height 7
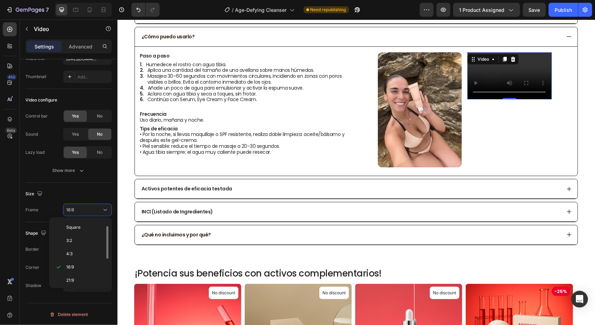
scroll to position [65, 0]
click at [83, 267] on p "9:16" at bounding box center [84, 267] width 37 height 6
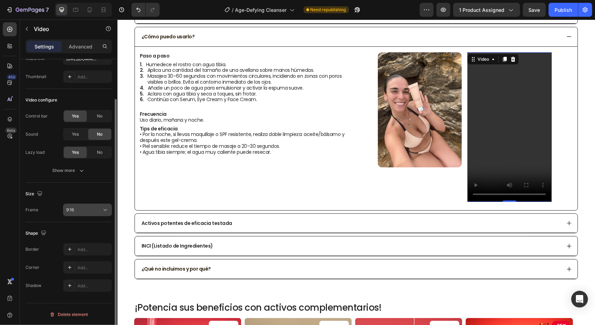
click at [97, 208] on div "9:16" at bounding box center [84, 210] width 36 height 6
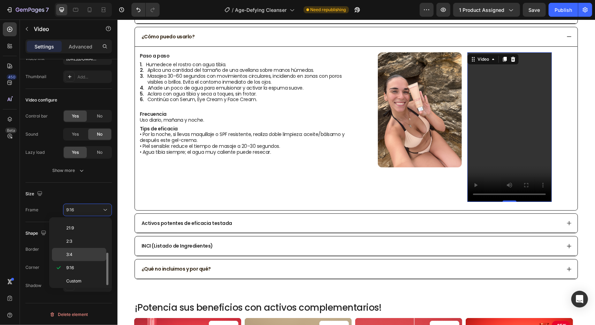
click at [84, 253] on p "3:4" at bounding box center [84, 254] width 37 height 6
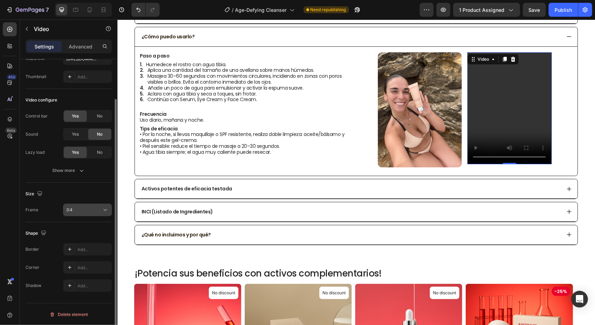
click at [97, 207] on div "3:4" at bounding box center [84, 210] width 36 height 6
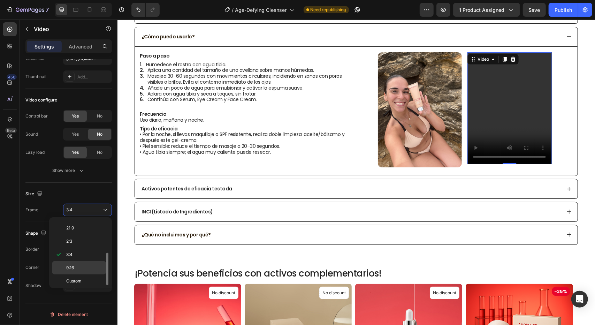
click at [85, 267] on p "9:16" at bounding box center [84, 267] width 37 height 6
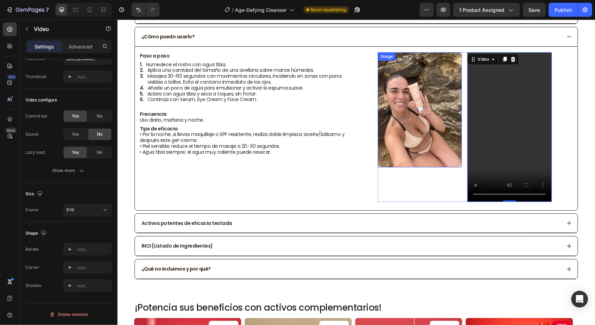
click at [401, 96] on img at bounding box center [419, 109] width 84 height 115
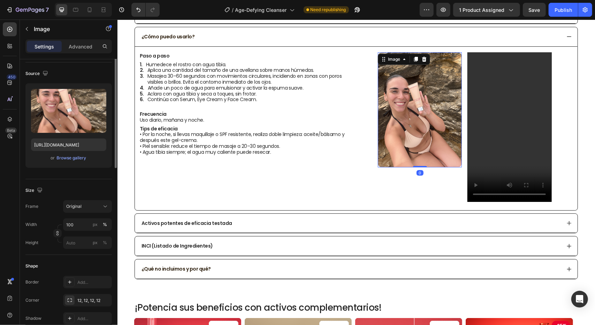
scroll to position [0, 0]
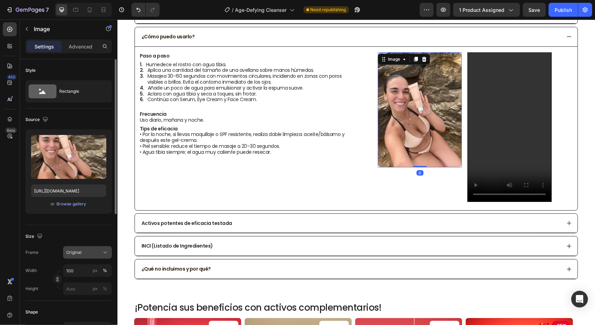
click at [111, 252] on button "Original" at bounding box center [87, 252] width 49 height 13
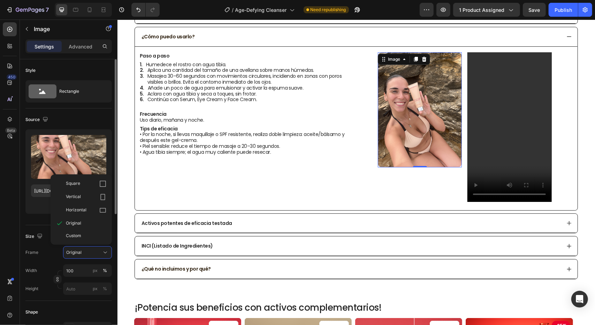
click at [96, 115] on div "Source" at bounding box center [68, 119] width 86 height 11
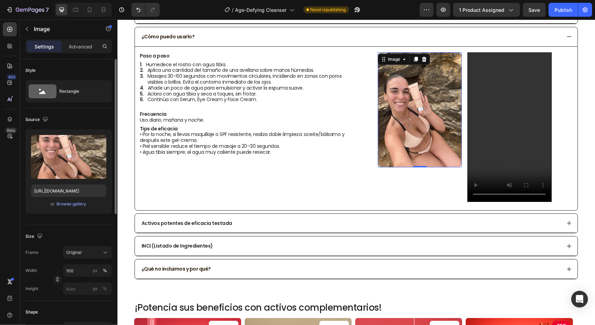
click at [400, 81] on img at bounding box center [419, 109] width 84 height 115
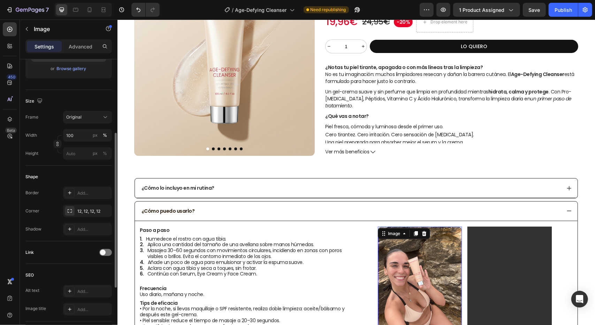
scroll to position [100, 0]
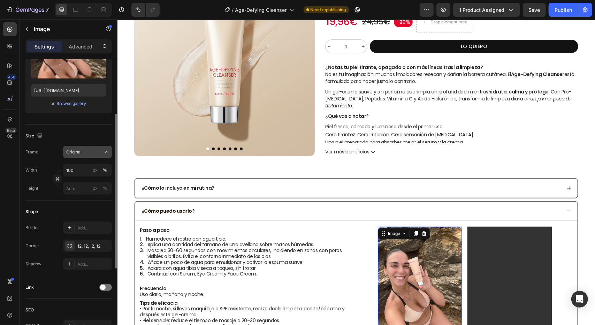
click at [98, 155] on button "Original" at bounding box center [87, 152] width 49 height 13
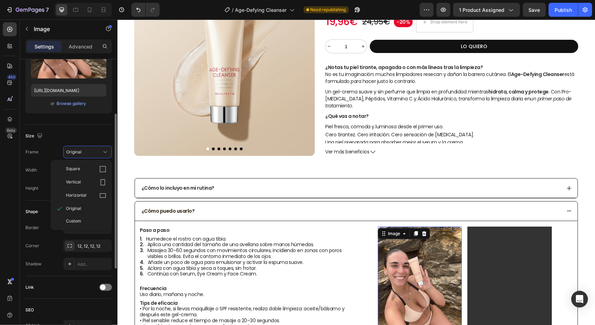
click at [95, 138] on div "Size" at bounding box center [68, 135] width 86 height 11
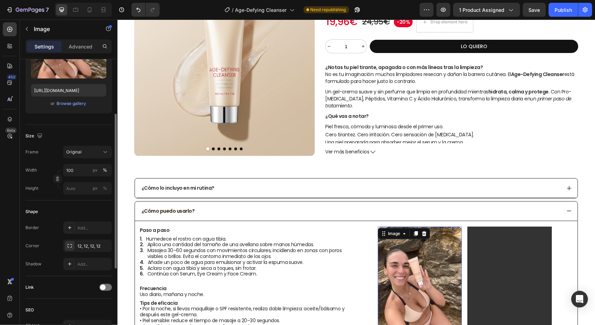
scroll to position [170, 0]
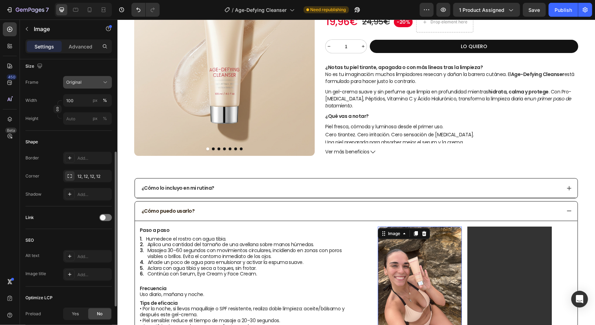
click at [86, 80] on div "Original" at bounding box center [83, 82] width 34 height 6
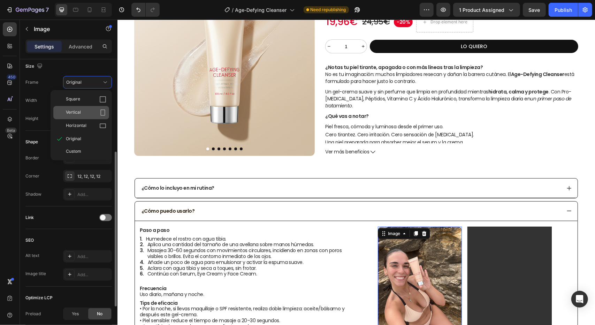
click at [94, 113] on div "Vertical" at bounding box center [86, 112] width 40 height 7
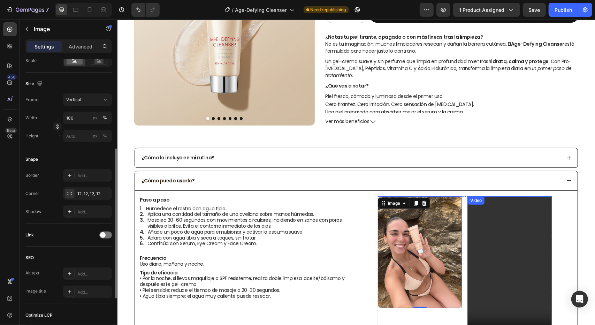
scroll to position [163, 0]
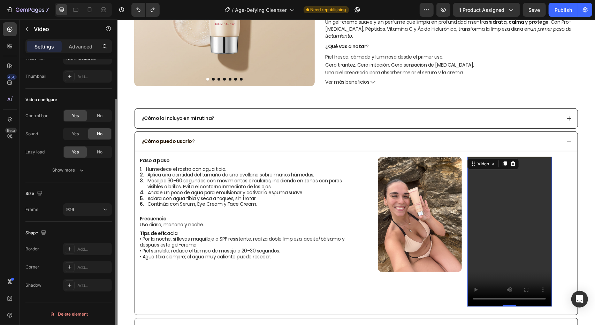
click at [497, 184] on video at bounding box center [509, 230] width 84 height 149
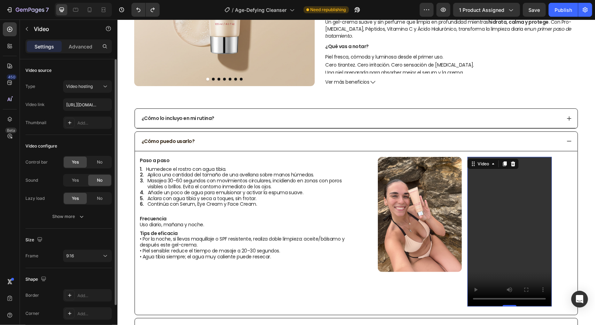
click at [507, 216] on video at bounding box center [509, 230] width 84 height 149
click at [27, 29] on icon "button" at bounding box center [27, 29] width 6 height 6
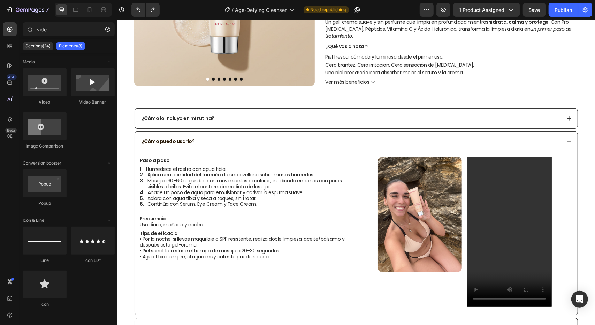
scroll to position [59, 0]
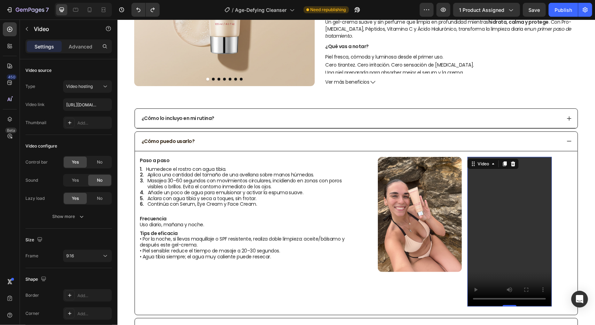
click at [489, 215] on video at bounding box center [509, 230] width 84 height 149
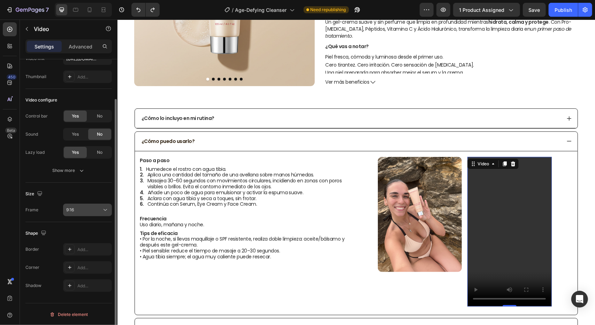
click at [107, 210] on icon at bounding box center [105, 209] width 7 height 7
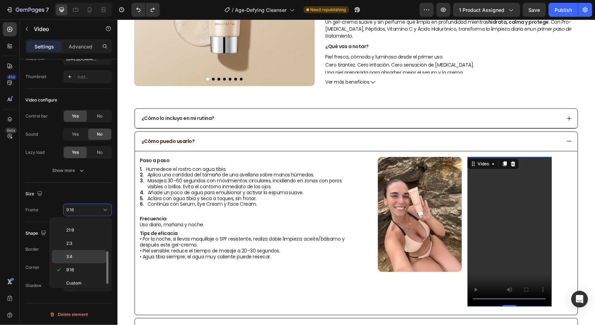
click at [84, 259] on div "3:4" at bounding box center [79, 256] width 54 height 13
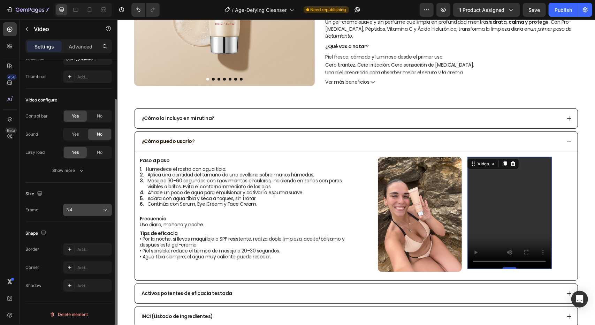
click at [102, 207] on icon at bounding box center [105, 209] width 7 height 7
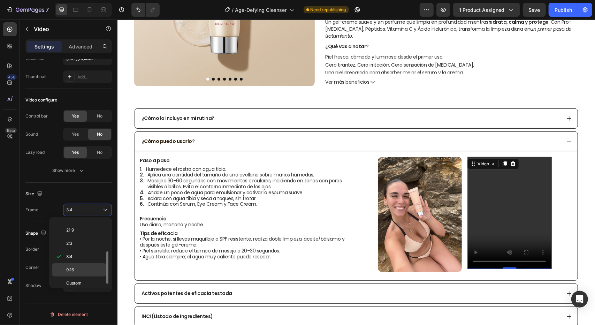
click at [80, 270] on p "9:16" at bounding box center [84, 269] width 37 height 6
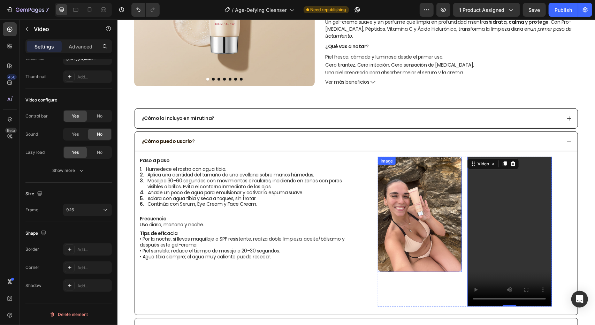
click at [423, 200] on img at bounding box center [419, 213] width 84 height 115
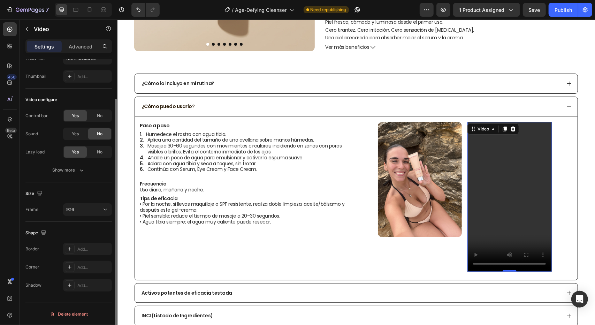
scroll to position [0, 0]
click at [489, 160] on video at bounding box center [509, 196] width 84 height 149
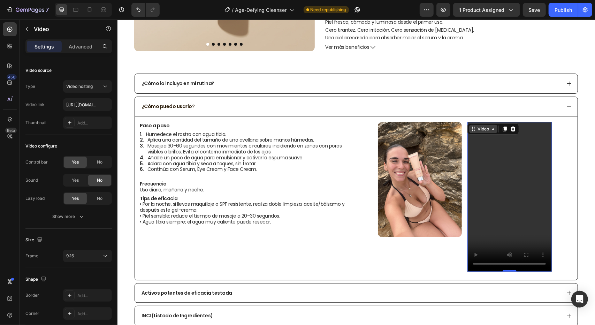
click at [483, 127] on div "Video" at bounding box center [483, 128] width 14 height 6
click at [91, 9] on icon at bounding box center [90, 9] width 4 height 5
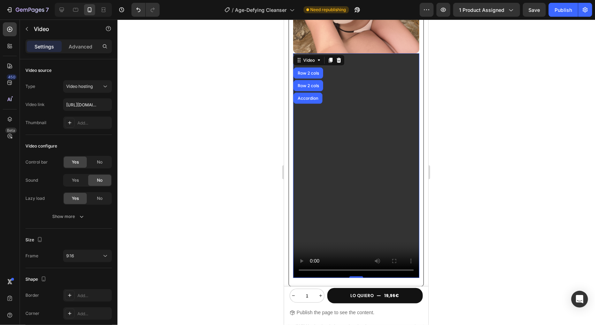
scroll to position [670, 0]
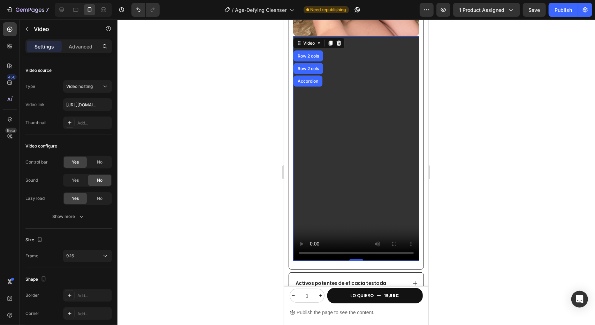
click at [212, 63] on div at bounding box center [355, 172] width 477 height 305
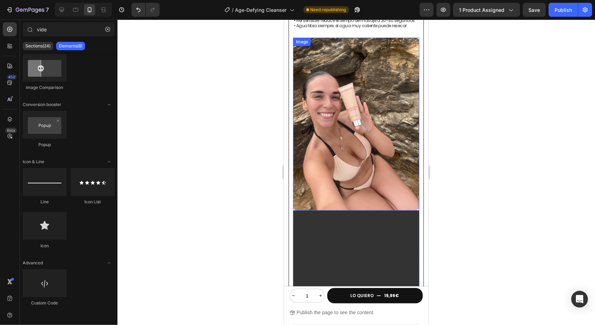
scroll to position [391, 0]
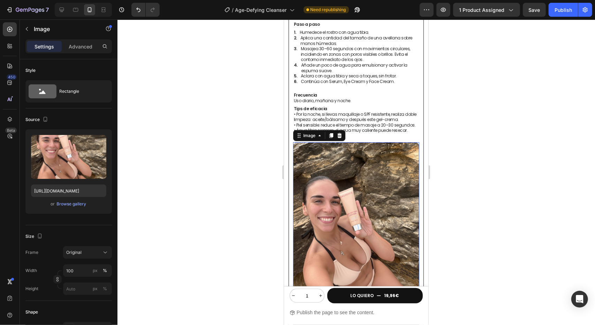
click at [346, 154] on img at bounding box center [356, 228] width 126 height 173
click at [312, 134] on div "Image" at bounding box center [308, 135] width 15 height 6
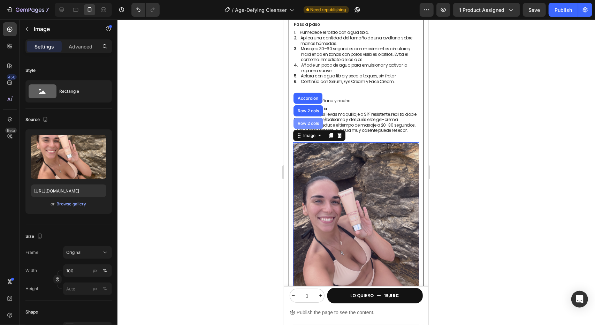
click at [308, 122] on div "Row 2 cols" at bounding box center [308, 123] width 24 height 4
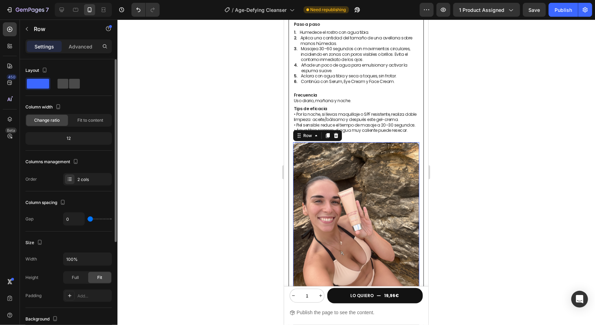
click at [71, 86] on span at bounding box center [74, 84] width 11 height 10
type input "16"
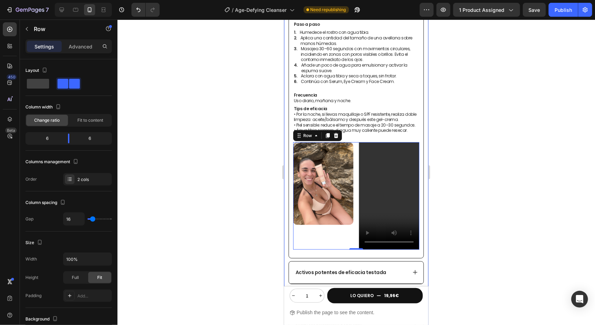
click at [233, 133] on div at bounding box center [355, 172] width 477 height 305
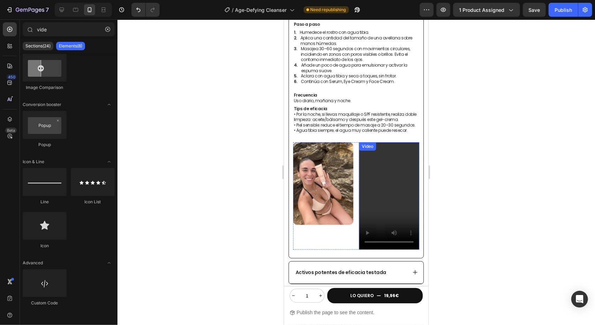
click at [383, 162] on video at bounding box center [388, 195] width 60 height 107
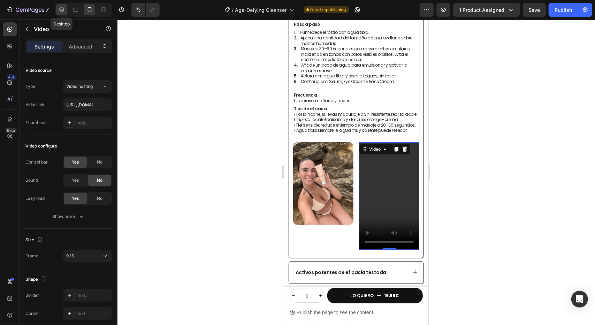
click at [58, 7] on icon at bounding box center [61, 9] width 7 height 7
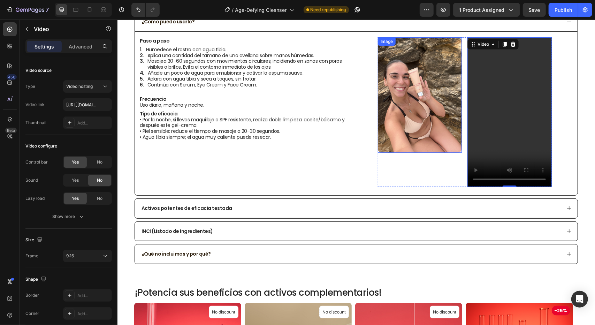
scroll to position [383, 0]
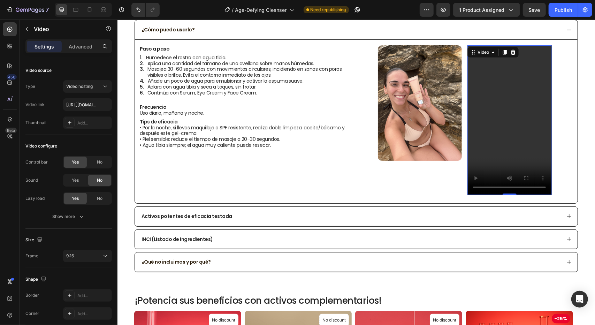
click at [495, 95] on video at bounding box center [509, 119] width 84 height 149
click at [24, 28] on icon "button" at bounding box center [27, 29] width 6 height 6
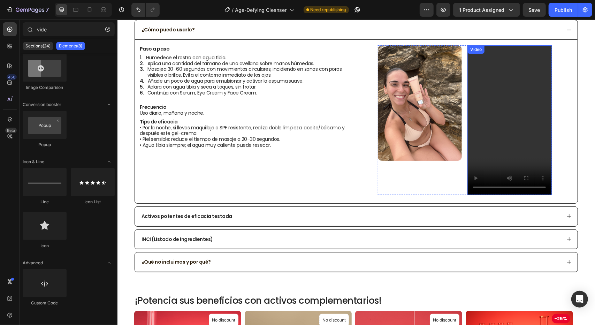
click at [508, 102] on video at bounding box center [509, 119] width 84 height 149
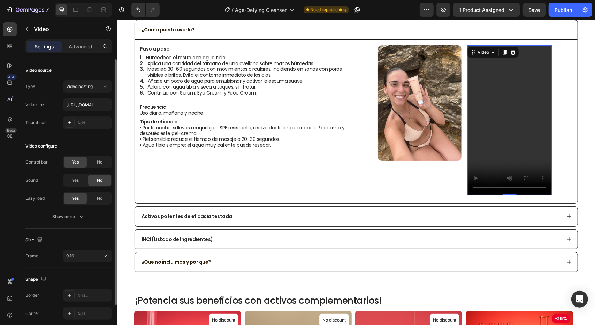
scroll to position [46, 0]
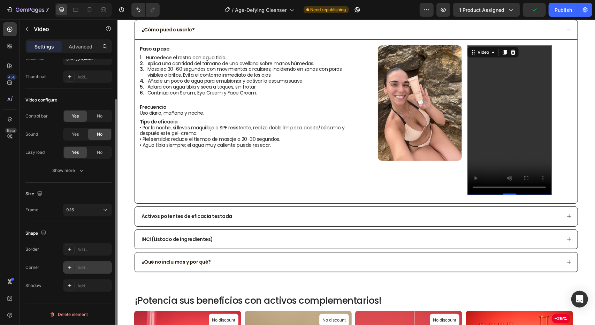
click at [71, 266] on icon at bounding box center [70, 267] width 6 height 6
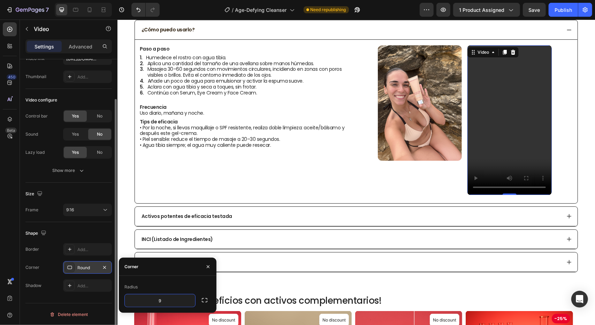
click at [98, 256] on div "Border Add... Corner Round Shadow Add..." at bounding box center [68, 267] width 86 height 49
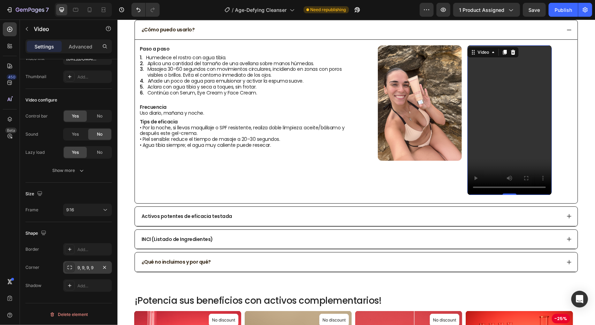
click at [88, 265] on div "9, 9, 9, 9" at bounding box center [87, 267] width 20 height 6
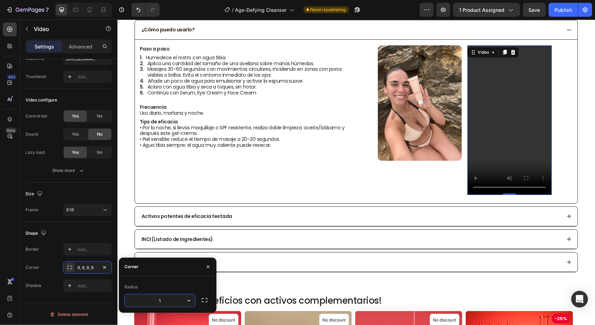
type input "12"
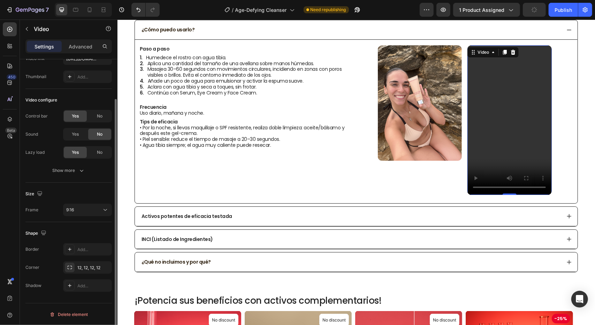
click at [92, 256] on div "Border Add... Corner 12, 12, 12, 12 Shadow Add..." at bounding box center [68, 267] width 86 height 49
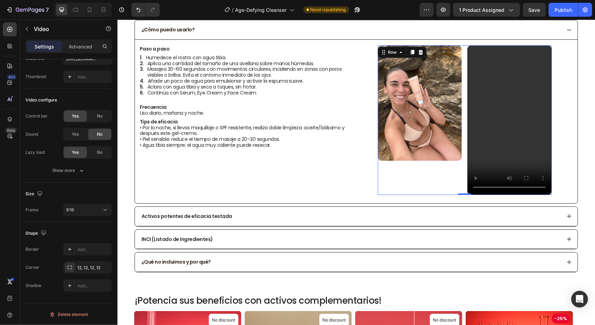
click at [458, 86] on div "Image Video Row 0" at bounding box center [463, 119] width 173 height 149
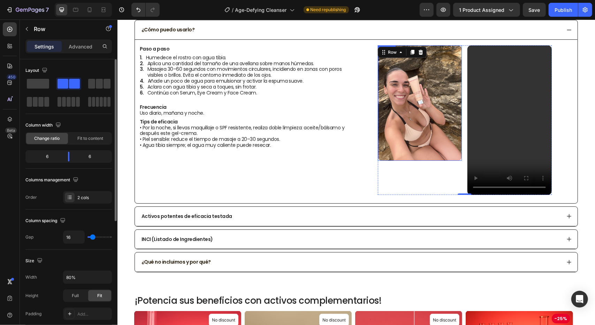
click at [444, 84] on img at bounding box center [419, 102] width 84 height 115
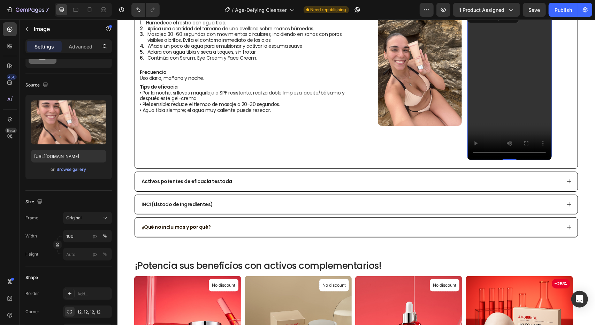
click at [495, 88] on video at bounding box center [509, 84] width 84 height 149
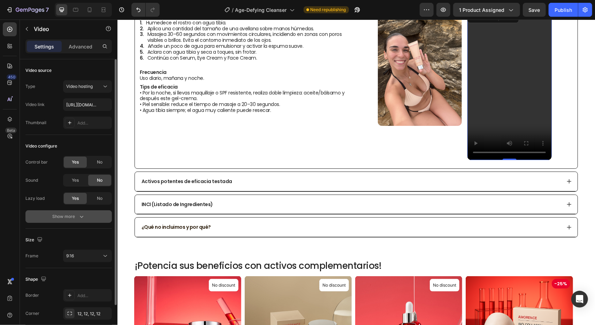
scroll to position [46, 0]
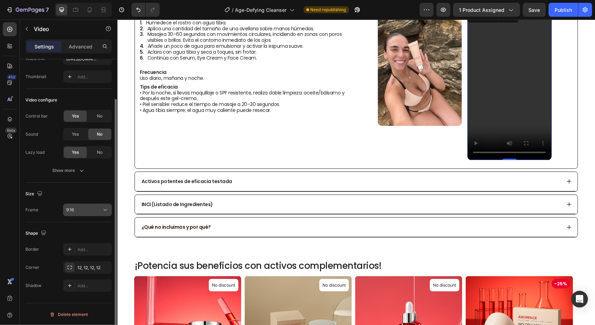
click at [102, 211] on icon at bounding box center [105, 209] width 7 height 7
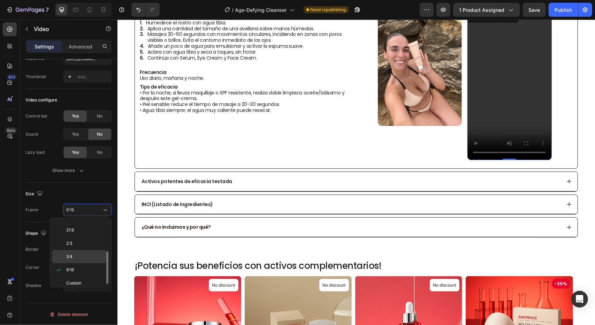
click at [85, 255] on p "3:4" at bounding box center [84, 256] width 37 height 6
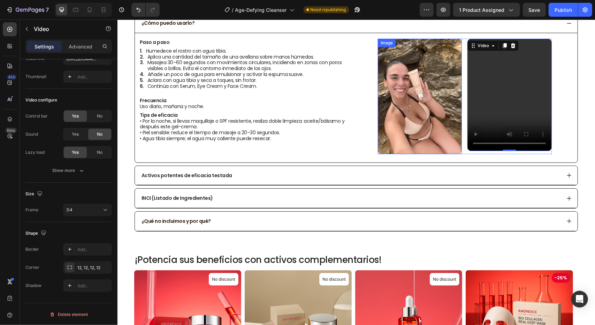
scroll to position [348, 0]
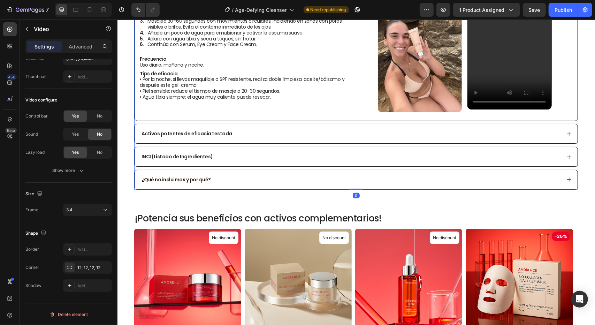
click at [440, 147] on div "INCI (Listado de Ingredientes)" at bounding box center [355, 157] width 442 height 20
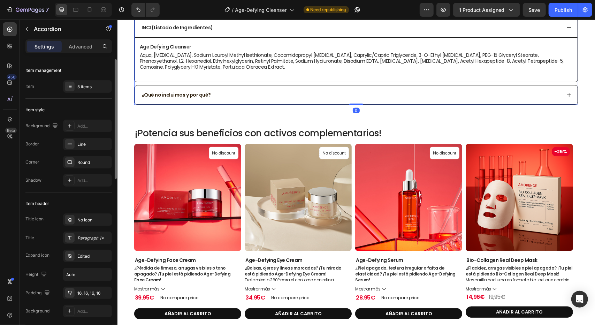
click at [436, 73] on div "Age Defying Cleanser Aqua, [MEDICAL_DATA], Sodium Lauroyl Methyl Isethionate, C…" at bounding box center [356, 58] width 434 height 30
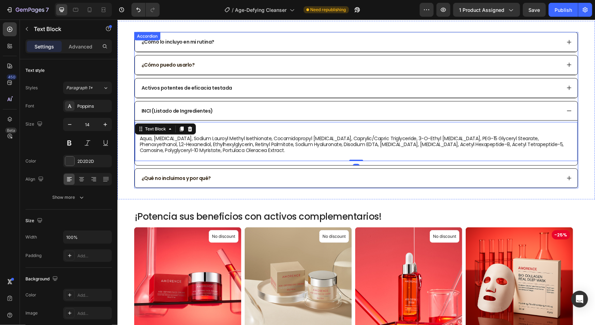
scroll to position [261, 0]
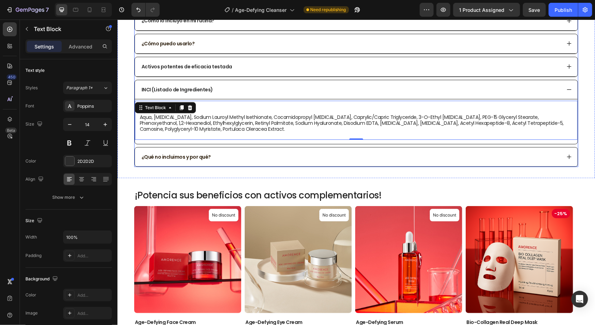
click at [566, 44] on icon at bounding box center [569, 43] width 6 height 6
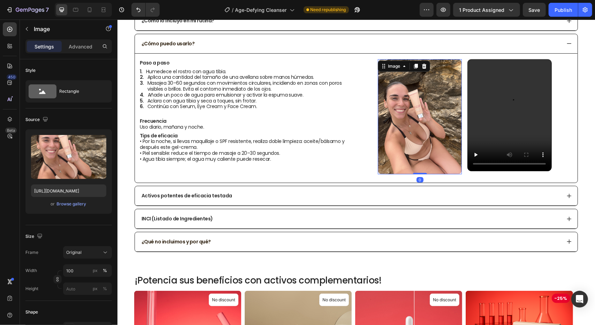
click at [413, 122] on img at bounding box center [419, 116] width 84 height 115
click at [107, 253] on icon at bounding box center [105, 252] width 7 height 7
click at [404, 106] on img at bounding box center [419, 116] width 84 height 115
click at [528, 81] on video at bounding box center [509, 115] width 84 height 112
click at [445, 76] on img at bounding box center [419, 116] width 84 height 115
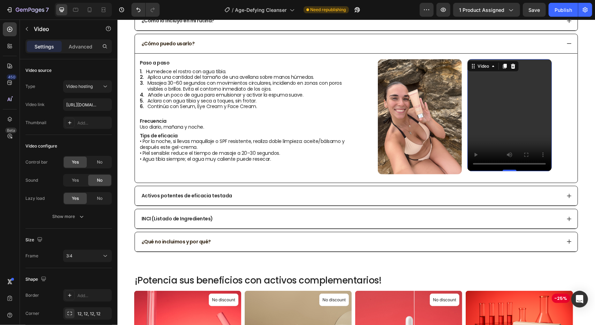
click at [486, 75] on video at bounding box center [509, 115] width 84 height 112
click at [425, 99] on img at bounding box center [419, 116] width 84 height 115
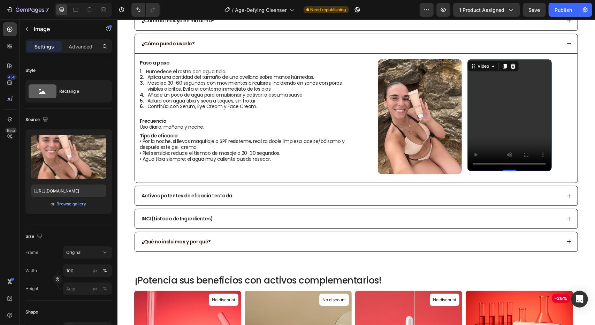
click at [489, 102] on video at bounding box center [509, 115] width 84 height 112
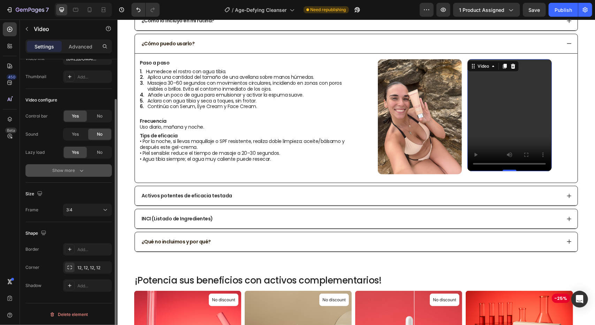
scroll to position [0, 0]
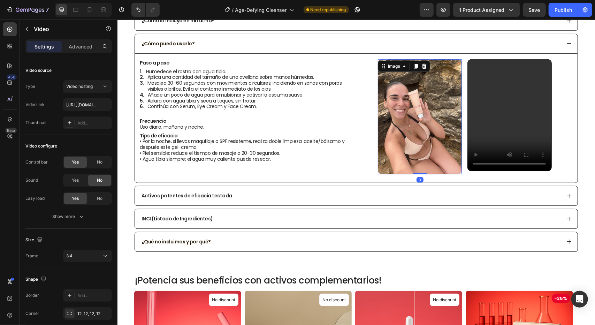
click at [408, 80] on img at bounding box center [419, 116] width 84 height 115
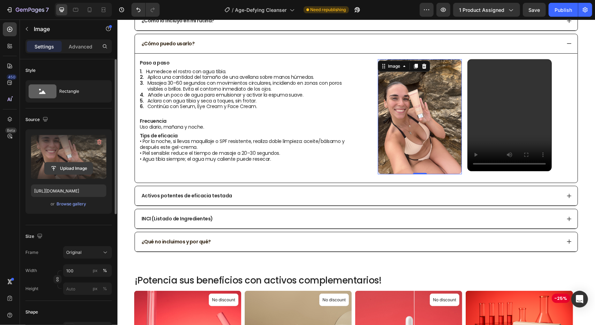
click at [71, 167] on input "file" at bounding box center [69, 168] width 48 height 12
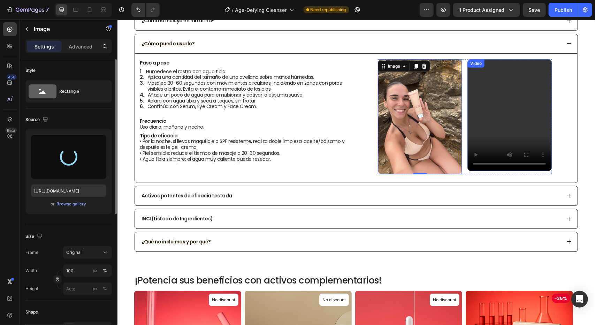
click at [519, 98] on video at bounding box center [509, 115] width 84 height 112
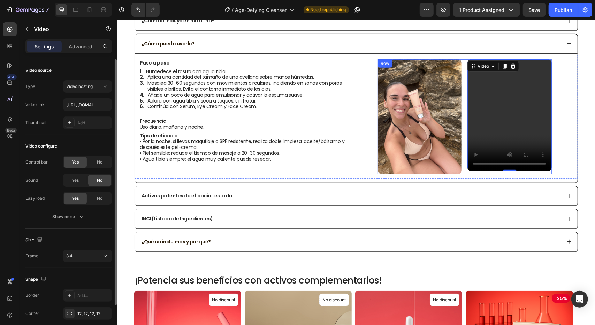
click at [460, 110] on div "Image Video 0 Row" at bounding box center [463, 116] width 173 height 115
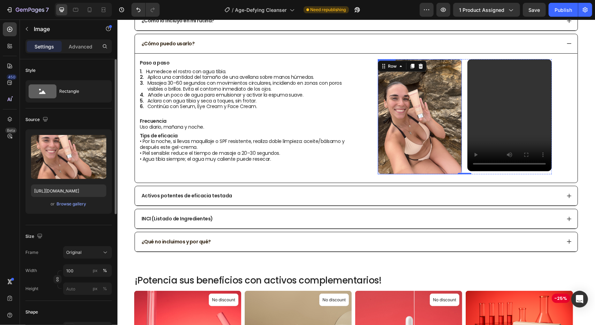
click at [451, 113] on img at bounding box center [419, 116] width 84 height 115
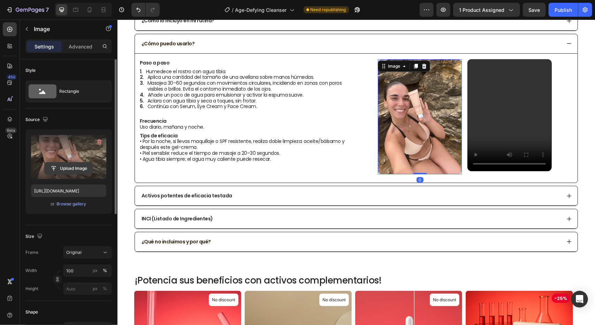
click at [71, 169] on input "file" at bounding box center [69, 168] width 48 height 12
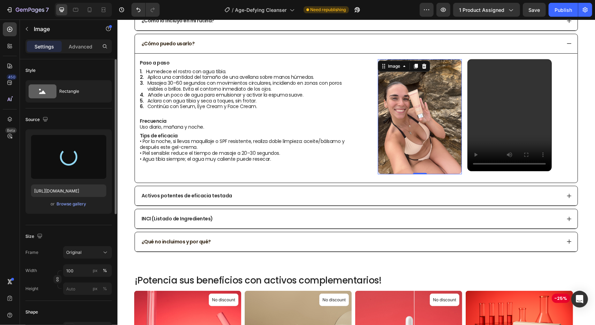
type input "[URL][DOMAIN_NAME]"
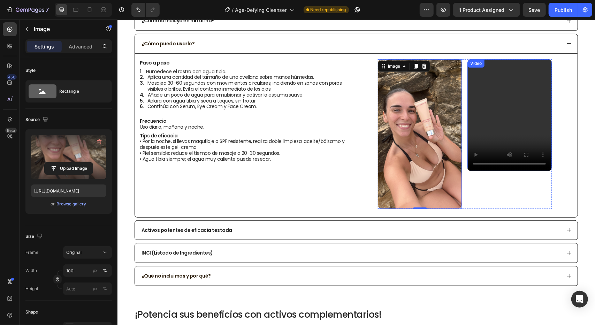
click at [513, 108] on video at bounding box center [509, 115] width 84 height 112
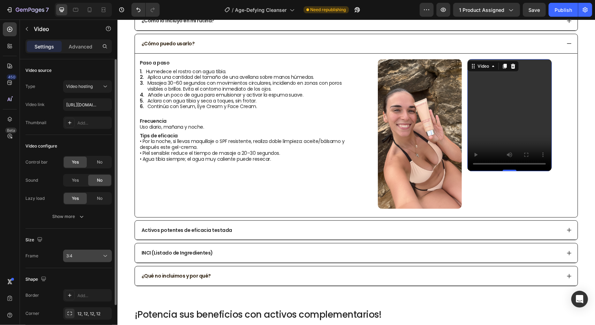
click at [99, 257] on div "3:4" at bounding box center [84, 256] width 36 height 6
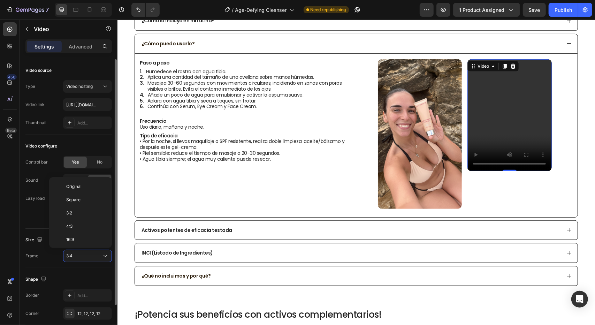
scroll to position [50, 0]
click at [92, 249] on div "9:16" at bounding box center [79, 255] width 54 height 13
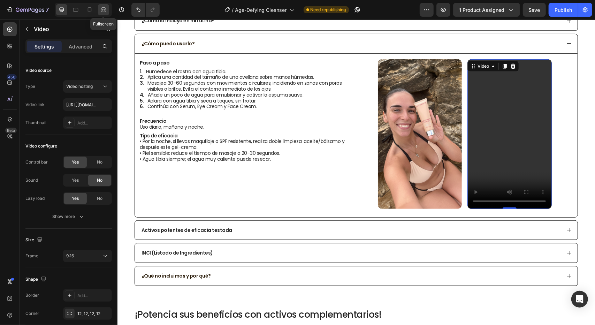
click at [102, 11] on icon at bounding box center [103, 11] width 4 height 1
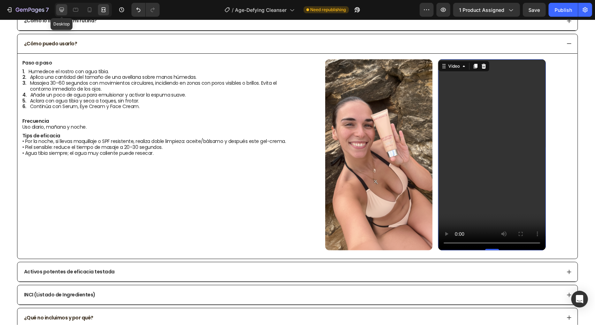
click at [60, 8] on icon at bounding box center [62, 10] width 5 height 5
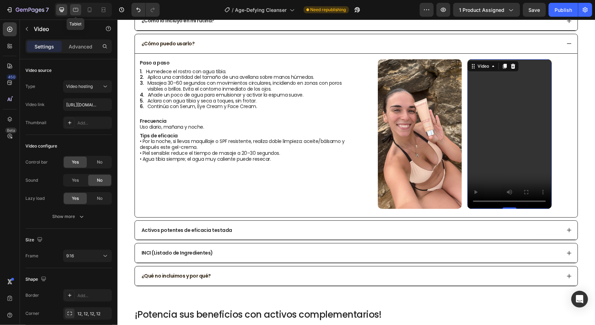
click at [74, 10] on icon at bounding box center [75, 9] width 7 height 7
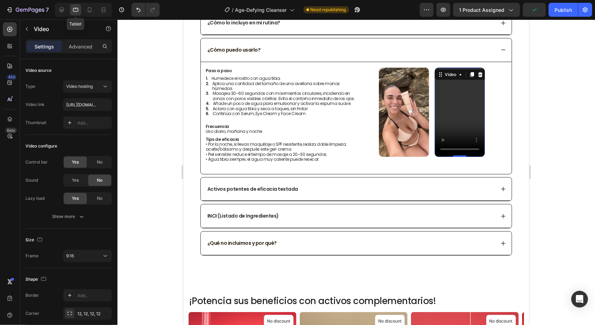
scroll to position [284, 0]
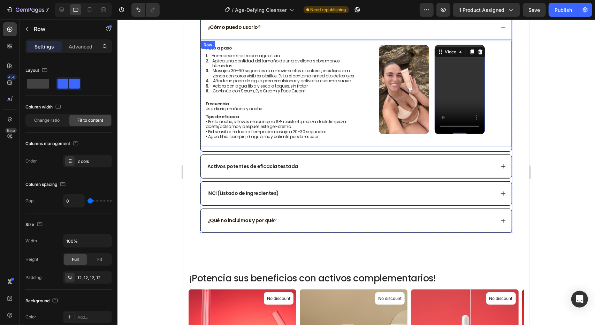
click at [454, 139] on div "Image Video 0 Row" at bounding box center [431, 94] width 151 height 98
click at [486, 123] on div "Image Video Row" at bounding box center [431, 94] width 151 height 98
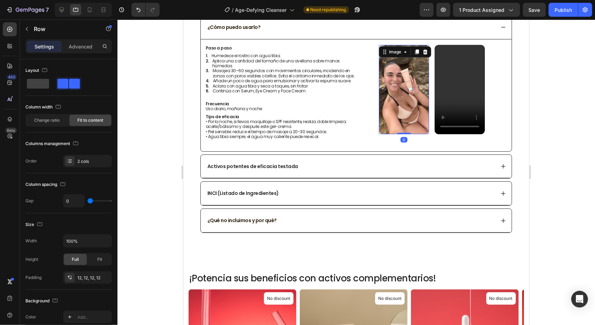
click at [392, 64] on img at bounding box center [403, 89] width 50 height 89
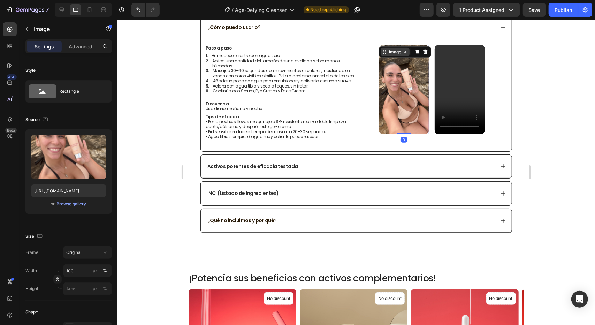
click at [390, 51] on div "Image" at bounding box center [394, 51] width 15 height 6
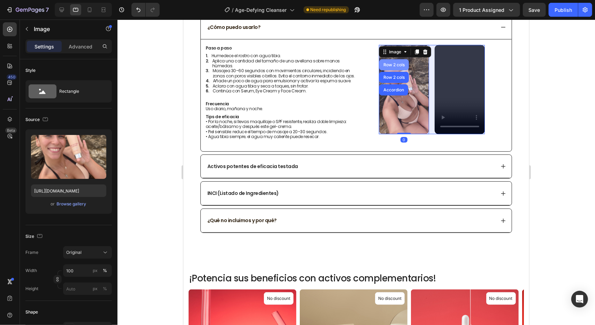
click at [388, 62] on div "Row 2 cols" at bounding box center [393, 64] width 24 height 4
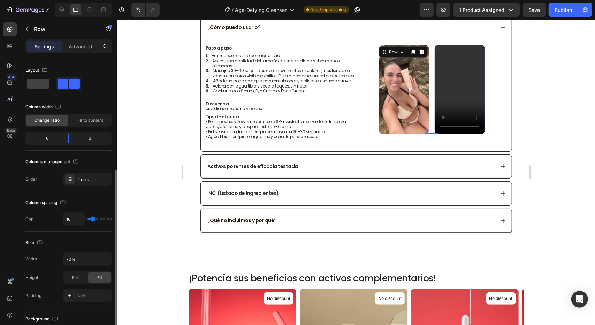
scroll to position [70, 0]
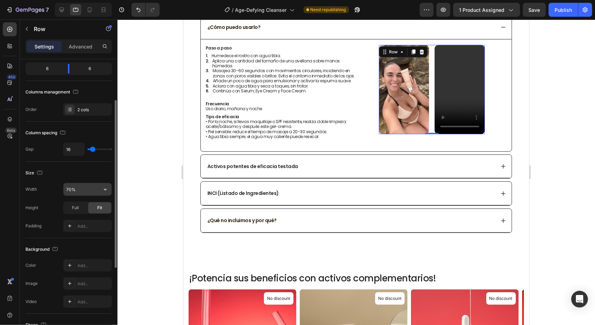
click at [76, 186] on input "70%" at bounding box center [87, 189] width 48 height 13
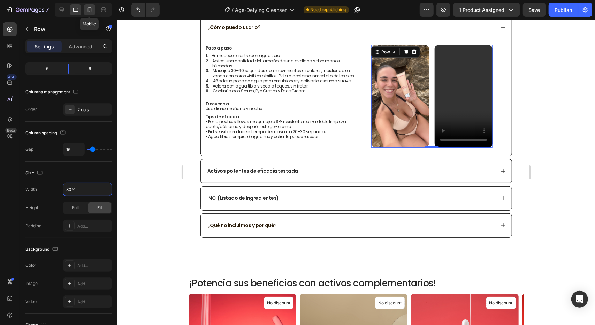
click at [91, 9] on icon at bounding box center [89, 9] width 7 height 7
type input "100%"
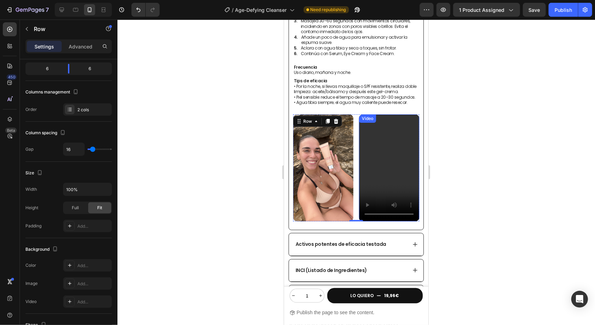
scroll to position [310, 0]
click at [566, 14] on button "Publish" at bounding box center [562, 10] width 29 height 14
click at [398, 173] on video at bounding box center [388, 168] width 60 height 107
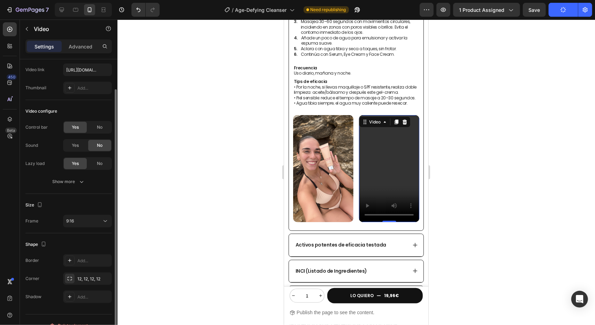
scroll to position [46, 0]
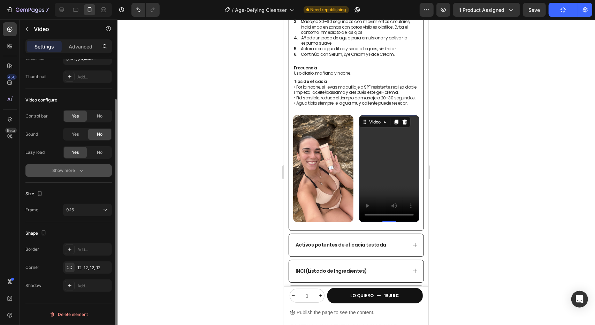
click at [76, 173] on div "Show more" at bounding box center [69, 170] width 32 height 7
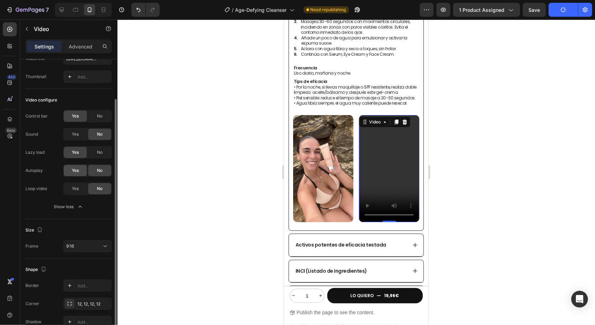
click at [75, 171] on span "Yes" at bounding box center [75, 170] width 7 height 6
click at [72, 188] on span "Yes" at bounding box center [75, 188] width 7 height 6
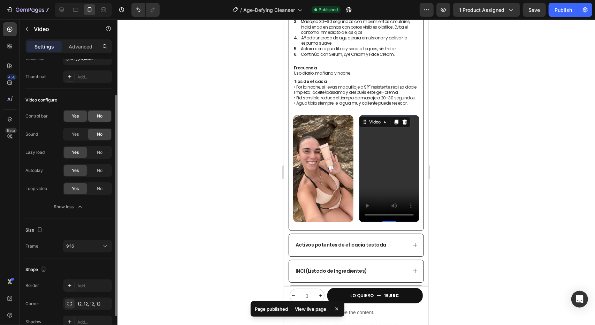
click at [100, 114] on span "No" at bounding box center [100, 116] width 6 height 6
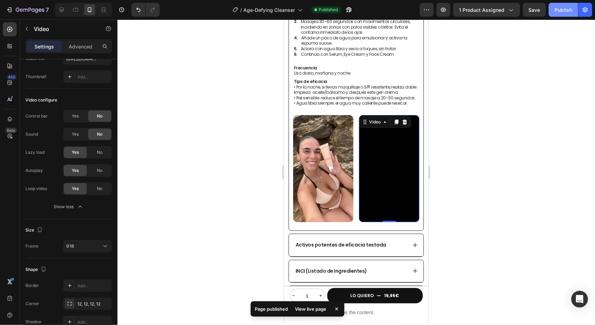
click at [566, 7] on div "Publish" at bounding box center [562, 9] width 17 height 7
